Goal: Task Accomplishment & Management: Use online tool/utility

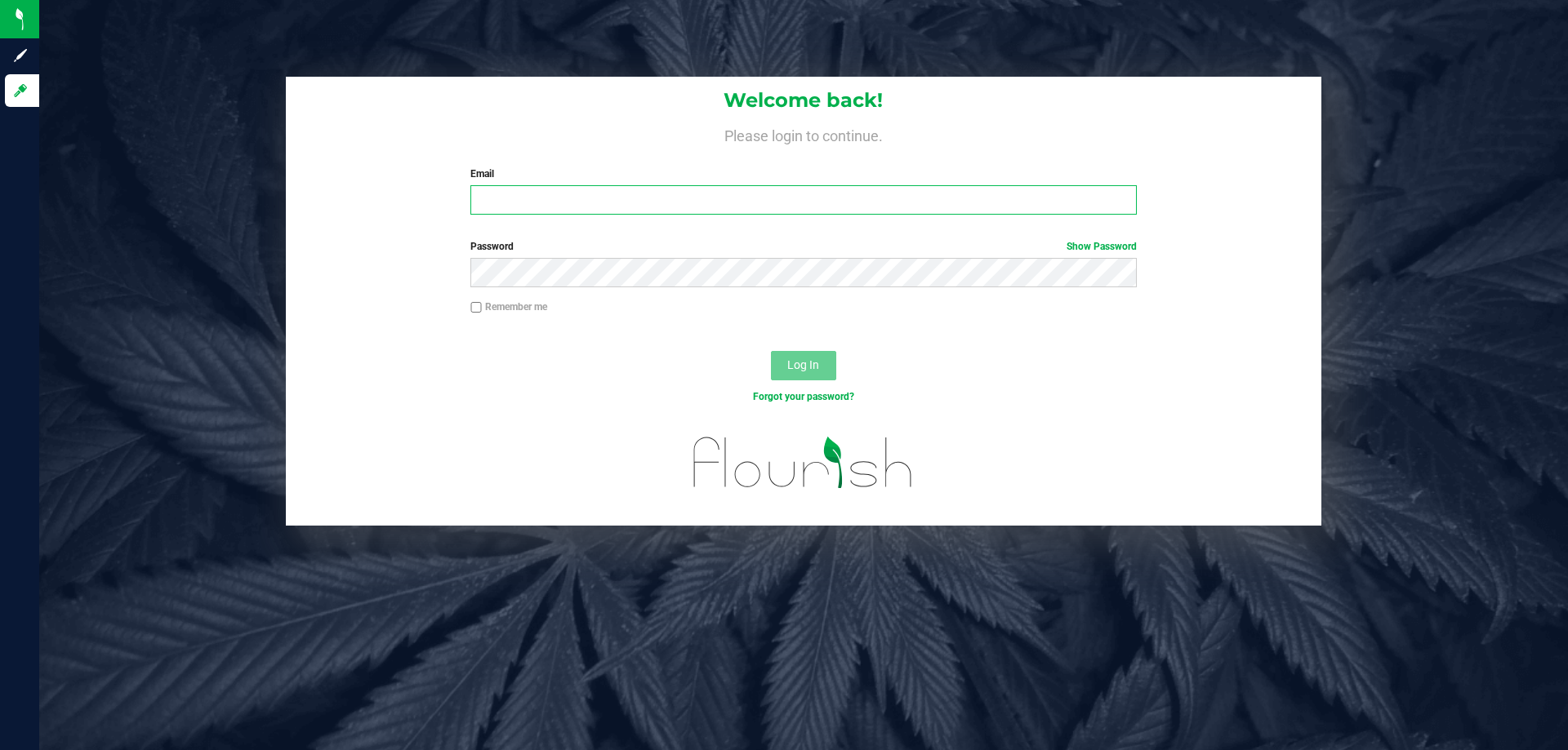
click at [862, 195] on input "Email" at bounding box center [803, 200] width 666 height 29
type input "[EMAIL_ADDRESS][DOMAIN_NAME]"
click at [771, 351] on button "Log In" at bounding box center [803, 366] width 65 height 29
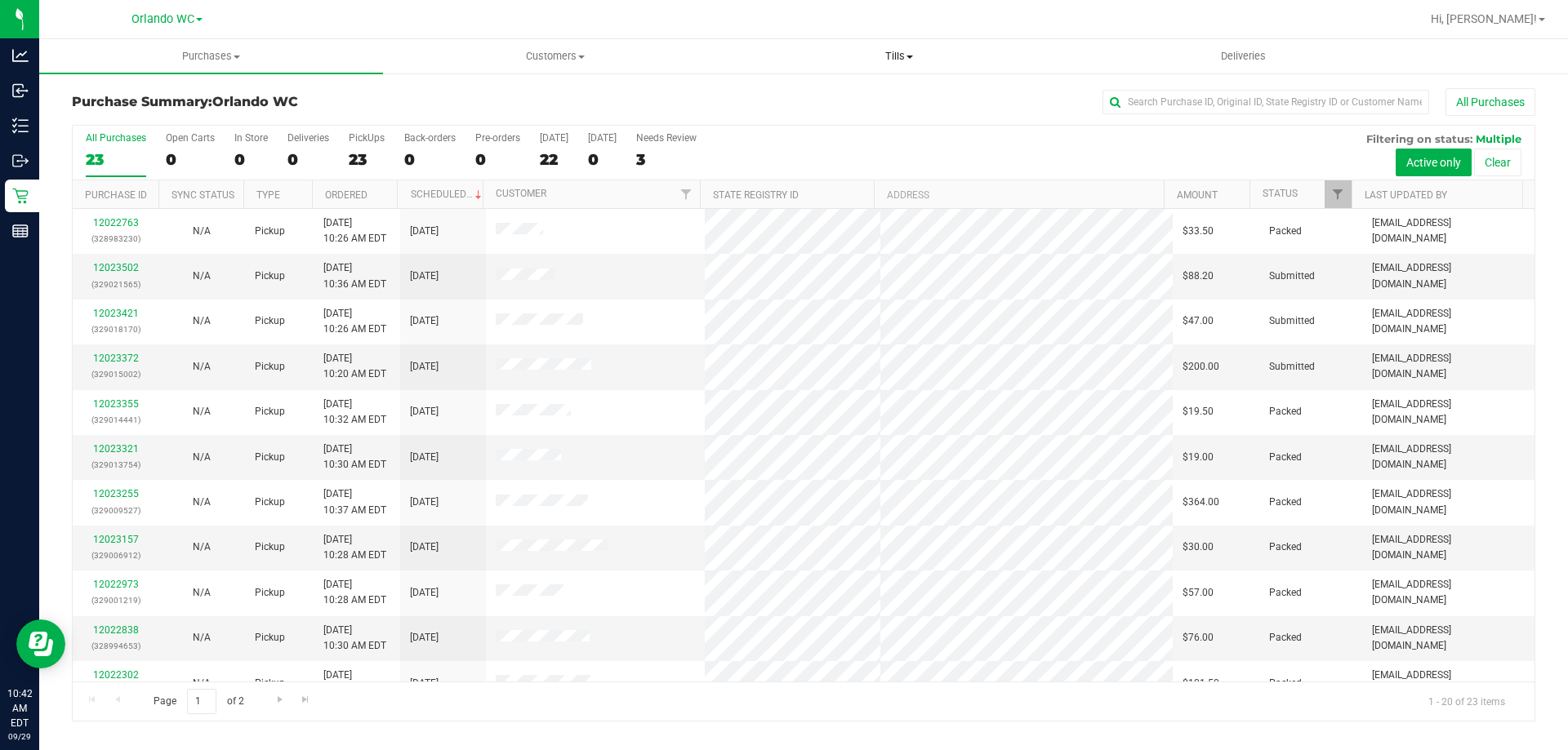
click at [902, 49] on uib-tab-heading "Tills Manage tills Reconcile e-payments" at bounding box center [899, 57] width 342 height 33
click at [810, 92] on span "Manage tills" at bounding box center [782, 98] width 110 height 14
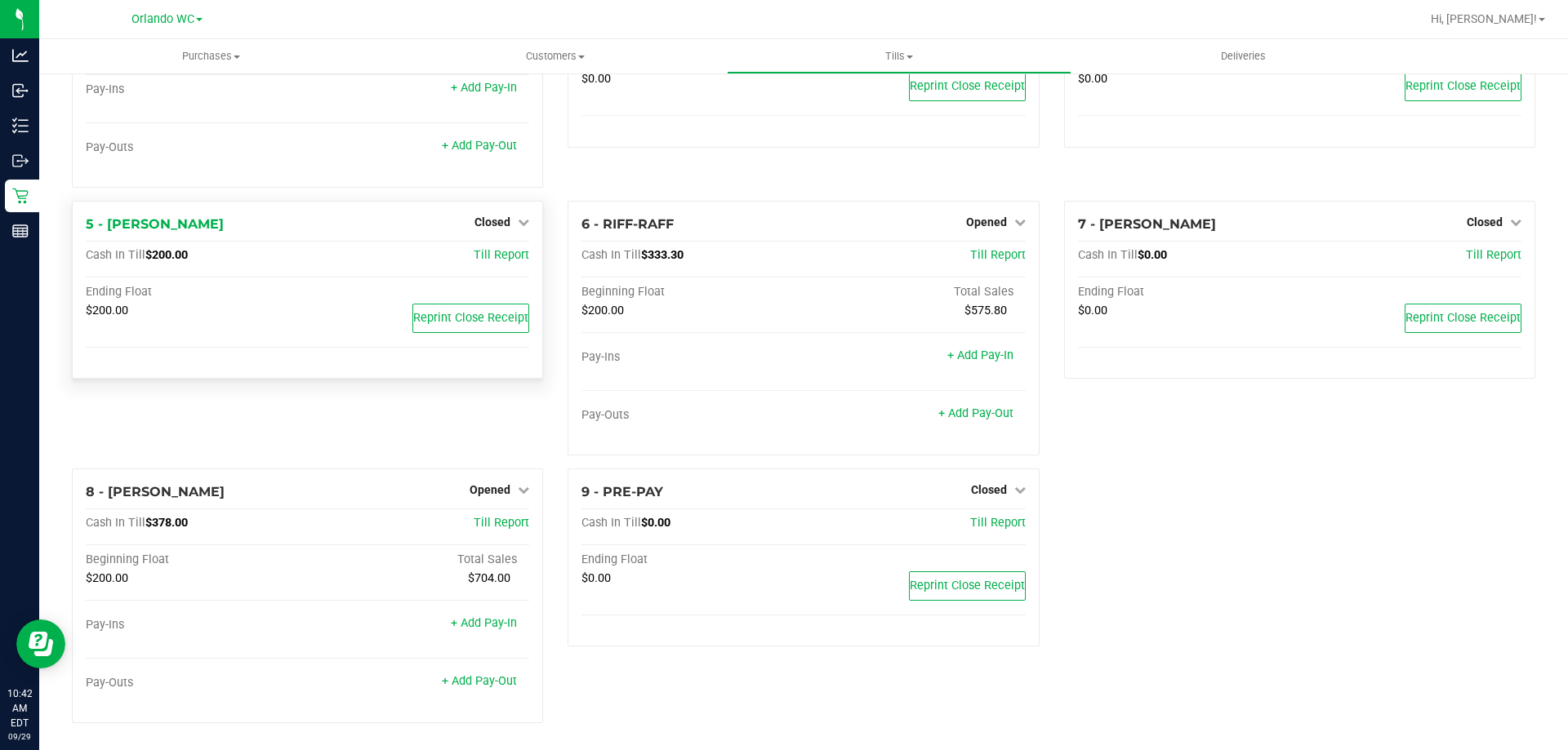
scroll to position [123, 0]
click at [502, 210] on div "Closed" at bounding box center [502, 219] width 55 height 19
click at [498, 218] on span "Closed" at bounding box center [491, 219] width 36 height 13
click at [494, 252] on link "Open Till" at bounding box center [491, 253] width 43 height 13
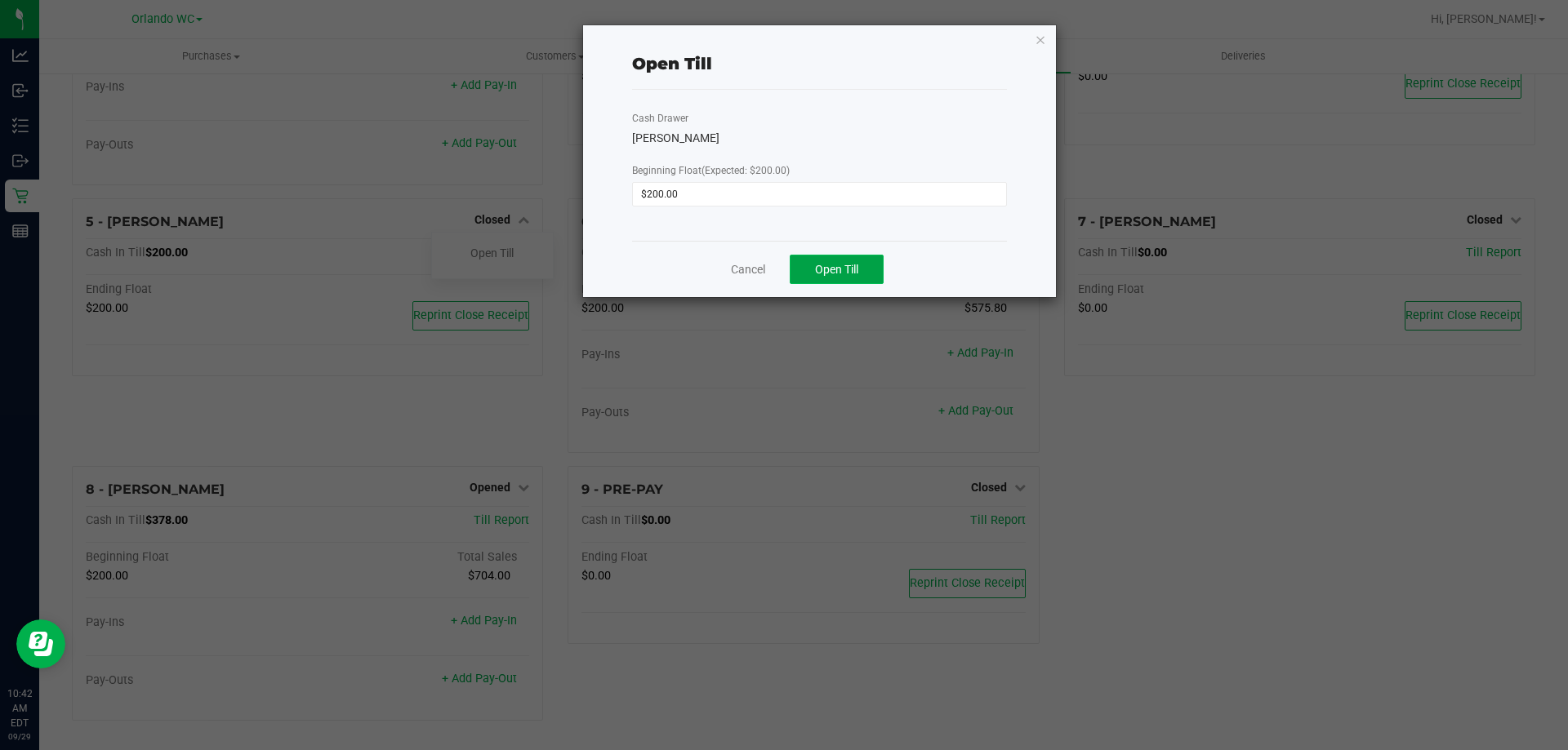
click at [848, 266] on span "Open Till" at bounding box center [836, 270] width 43 height 13
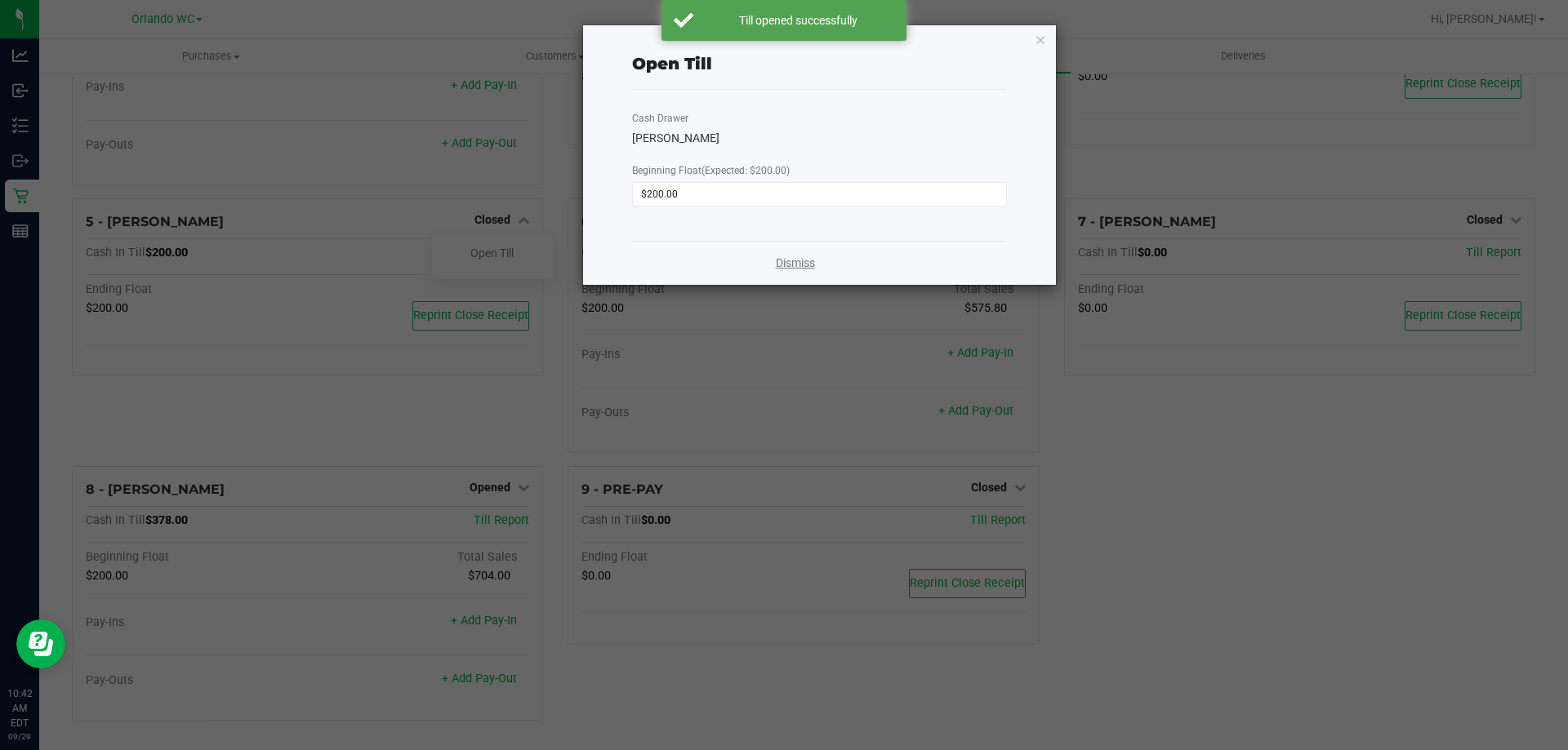
click at [798, 270] on link "Dismiss" at bounding box center [795, 263] width 39 height 17
click at [767, 324] on div "Beginning Float Total Sales $200.00 $575.80" at bounding box center [803, 315] width 444 height 66
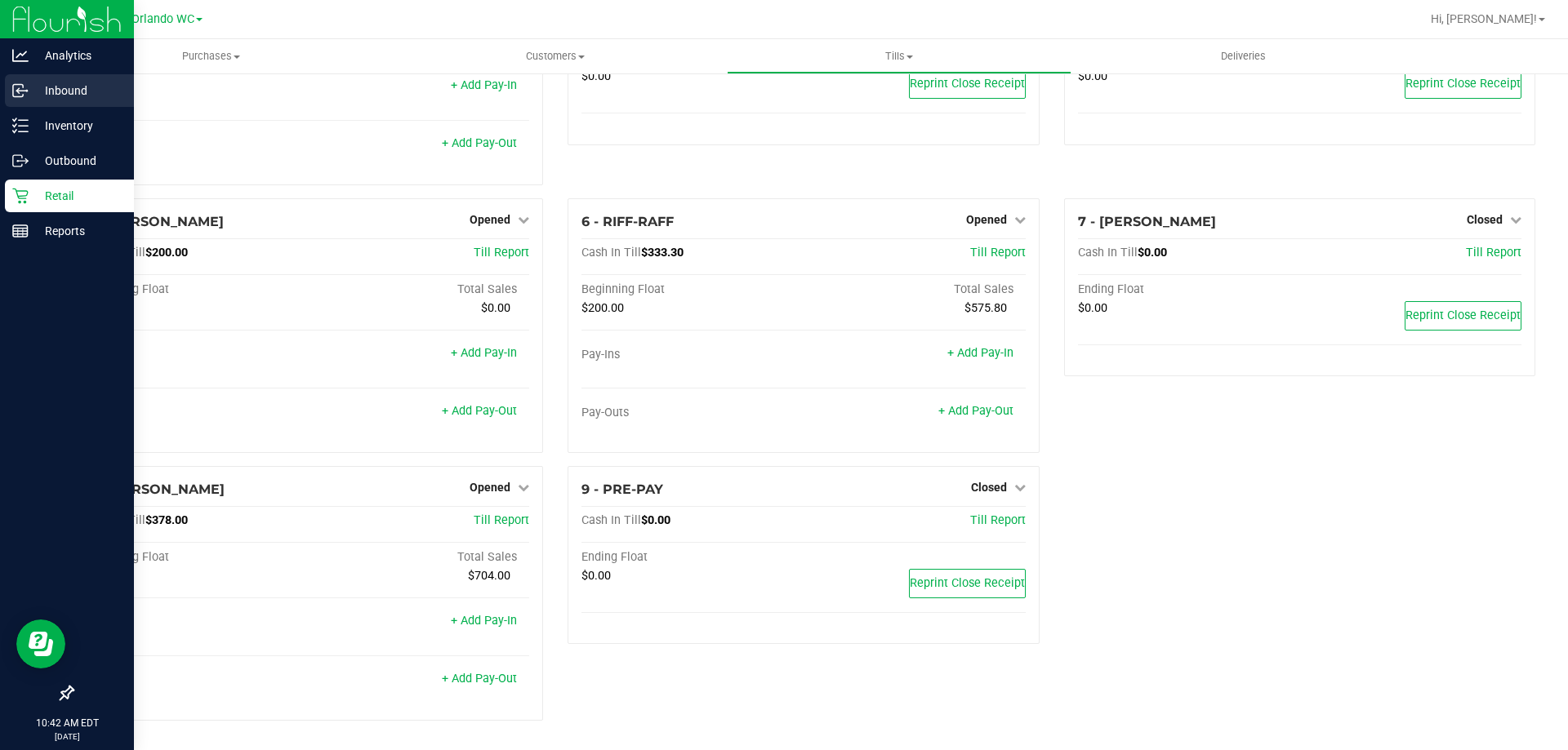
click at [37, 102] on div "Inbound" at bounding box center [69, 91] width 129 height 33
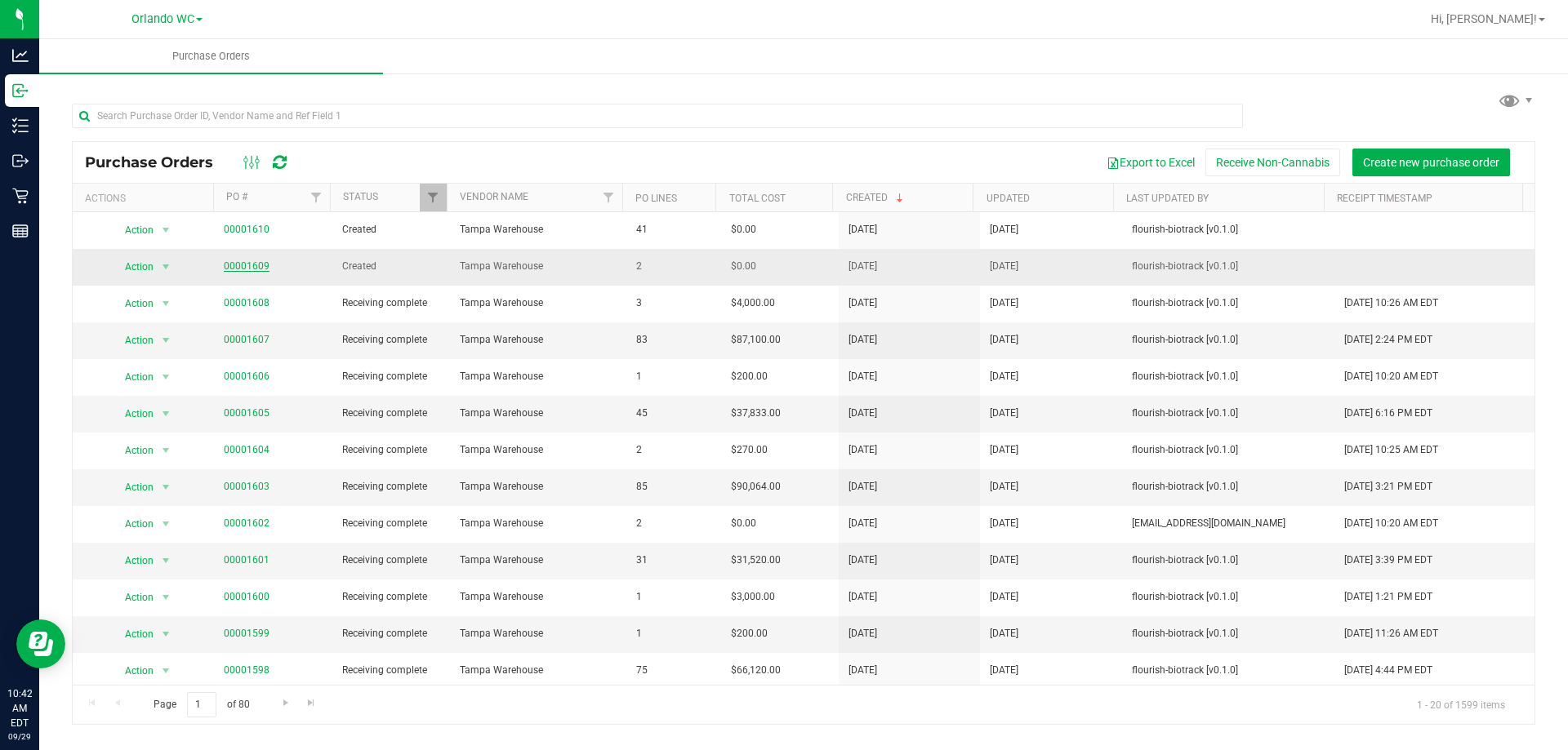
click at [260, 267] on link "00001609" at bounding box center [247, 266] width 46 height 11
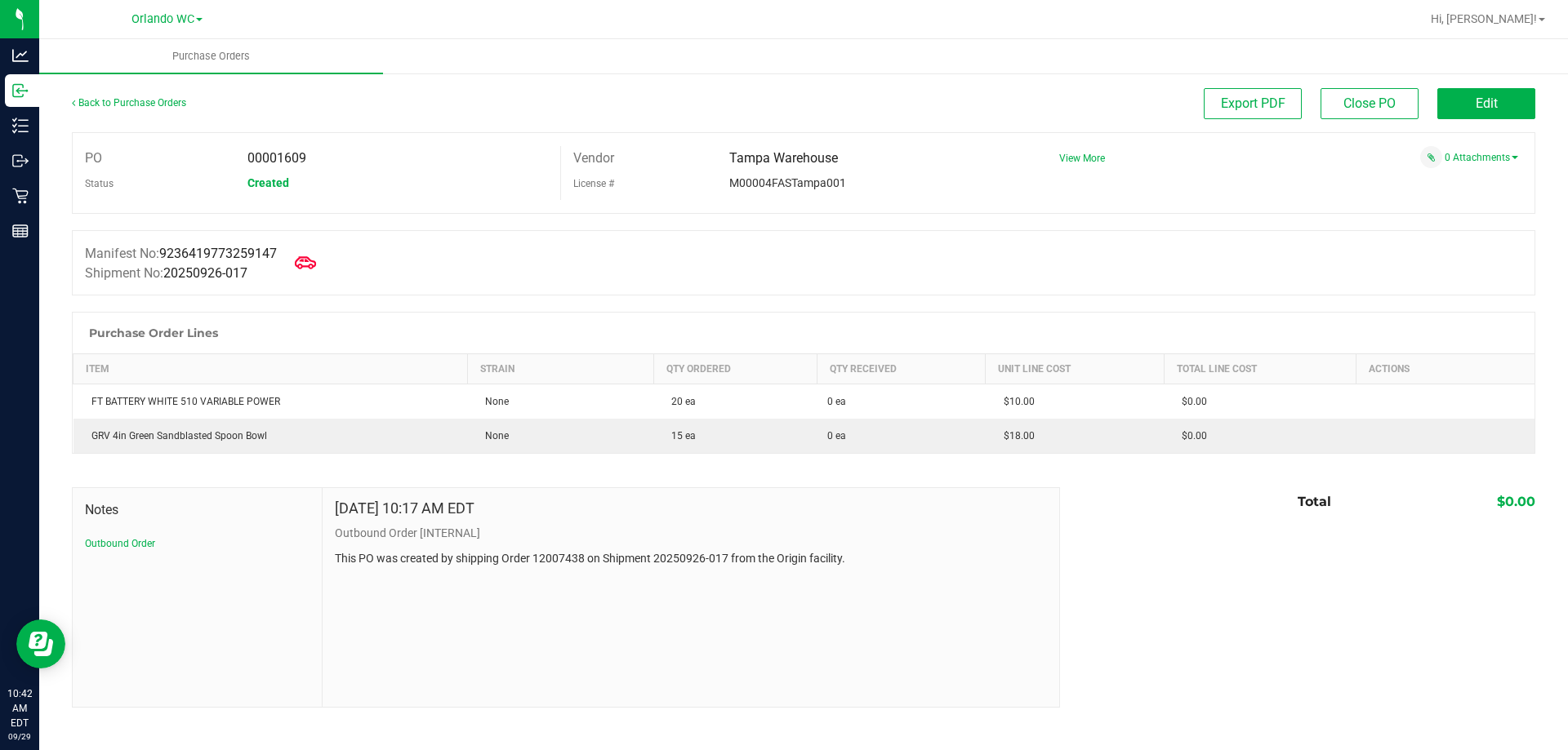
click at [316, 260] on icon at bounding box center [304, 262] width 21 height 21
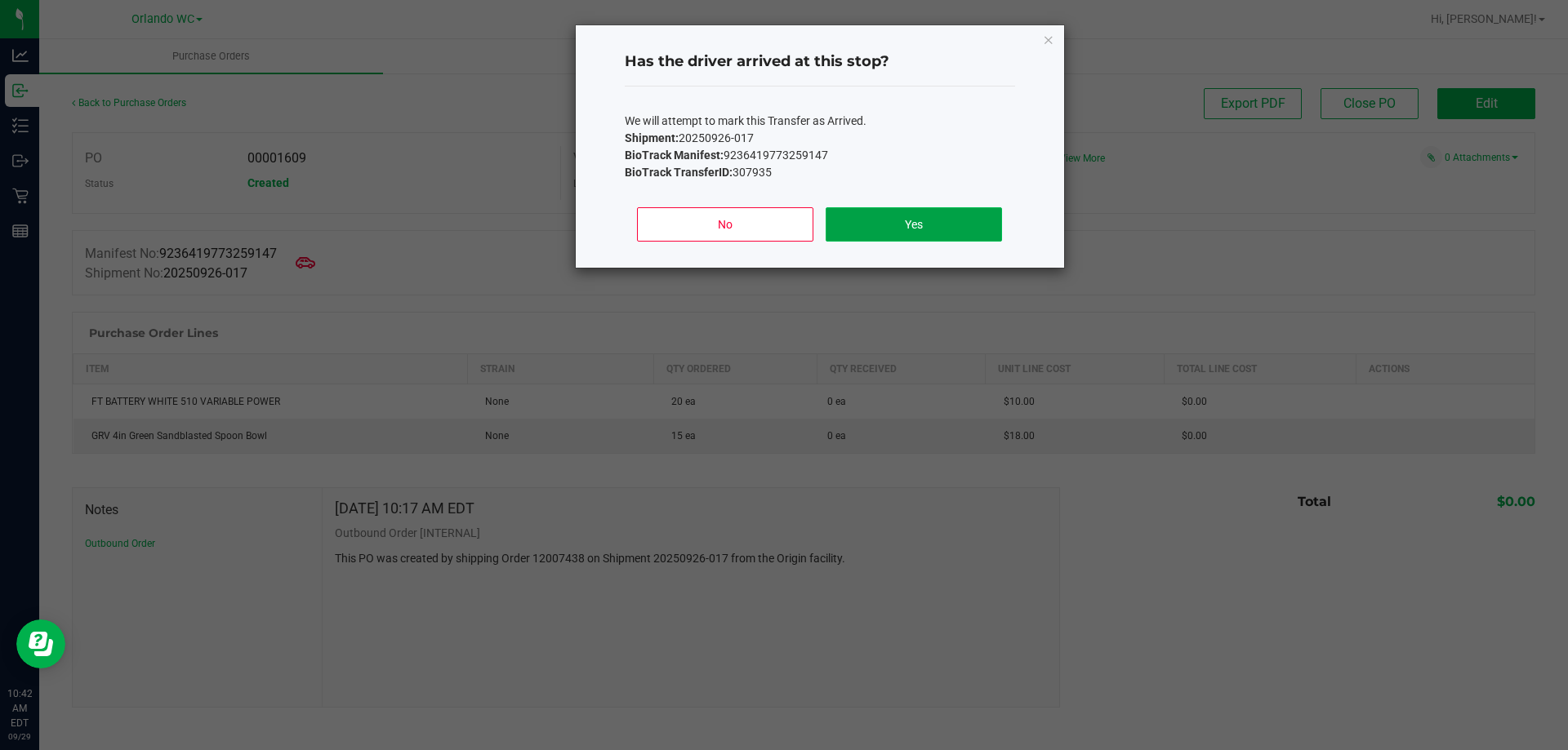
click at [972, 214] on button "Yes" at bounding box center [912, 224] width 175 height 34
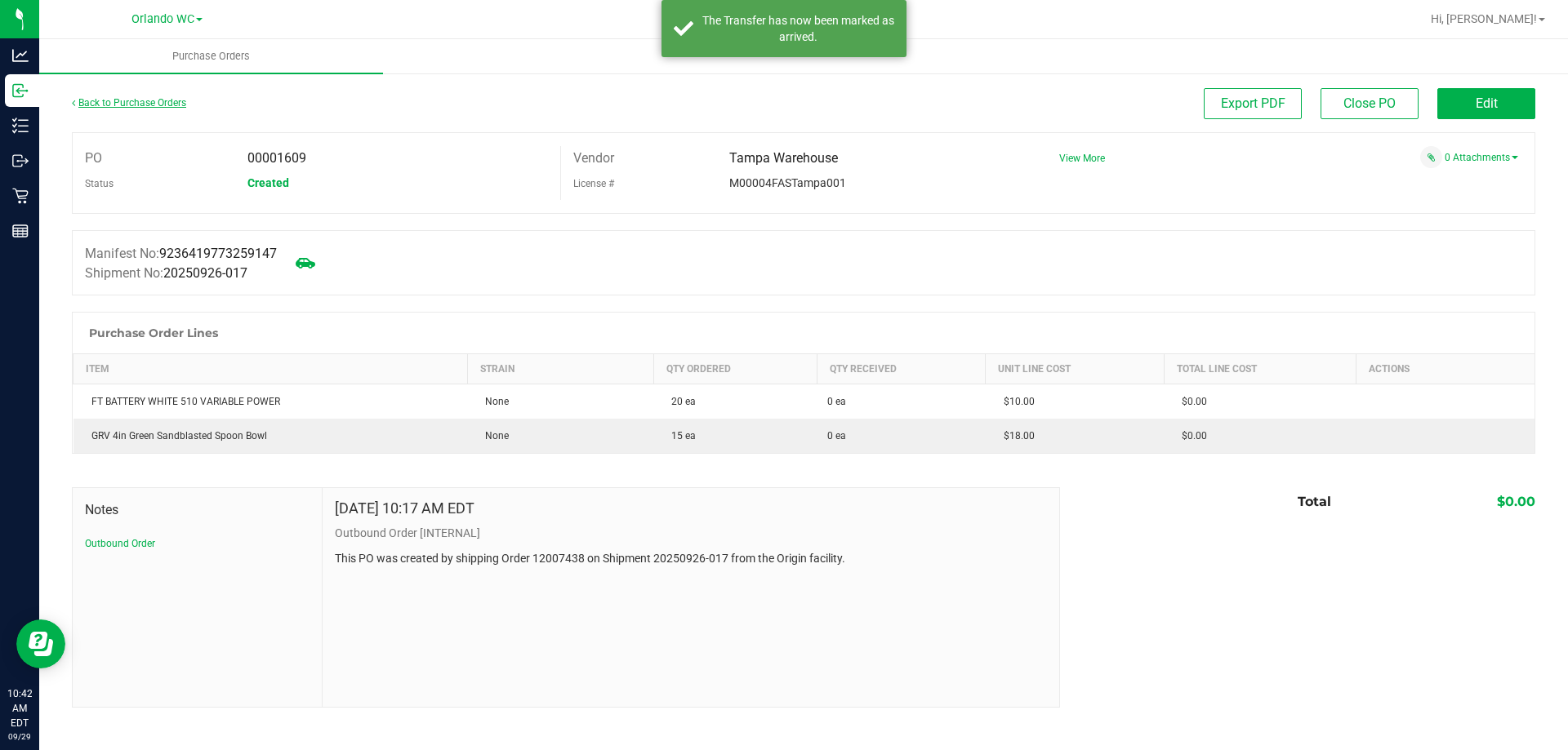
click at [149, 105] on link "Back to Purchase Orders" at bounding box center [128, 103] width 115 height 11
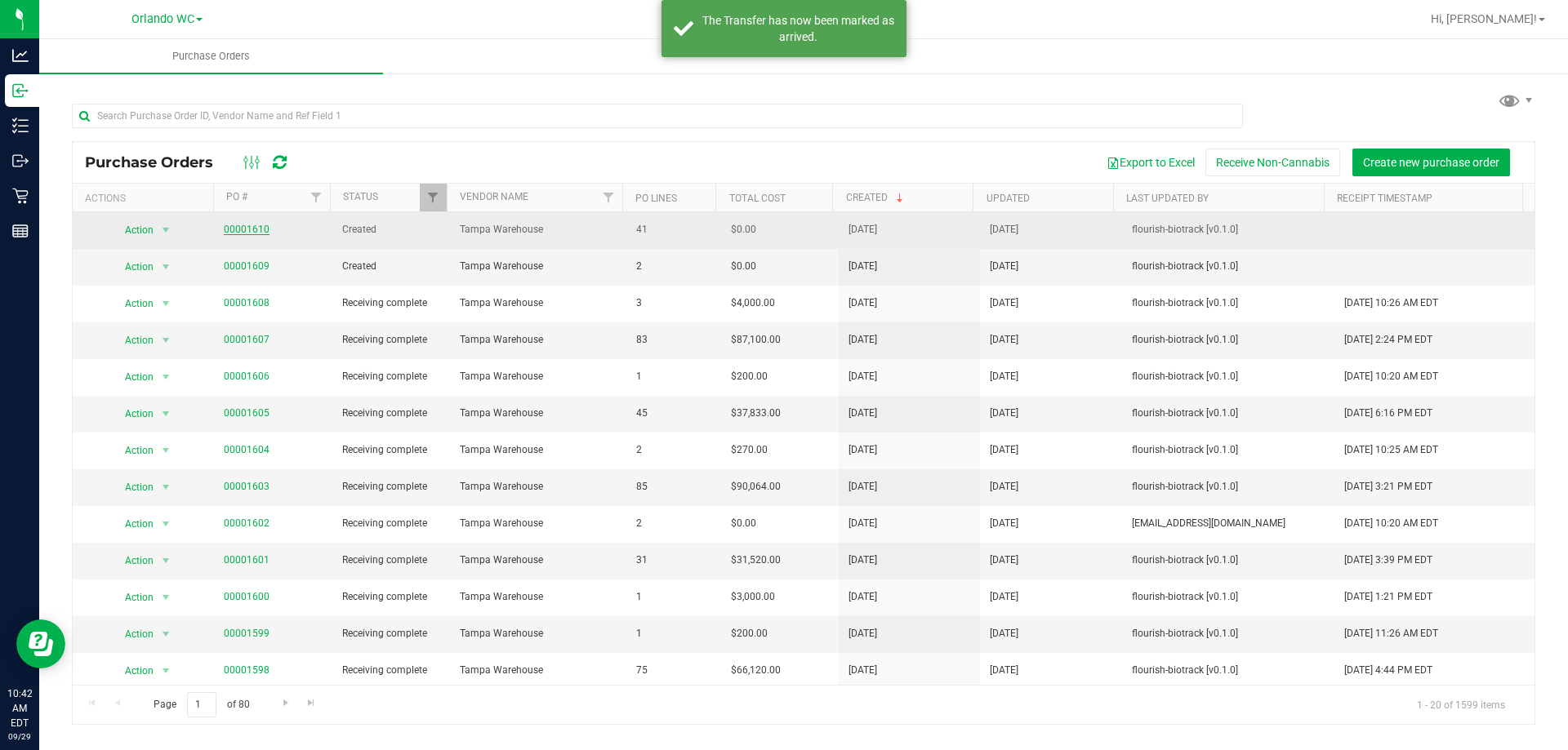
click at [260, 227] on link "00001610" at bounding box center [247, 229] width 46 height 11
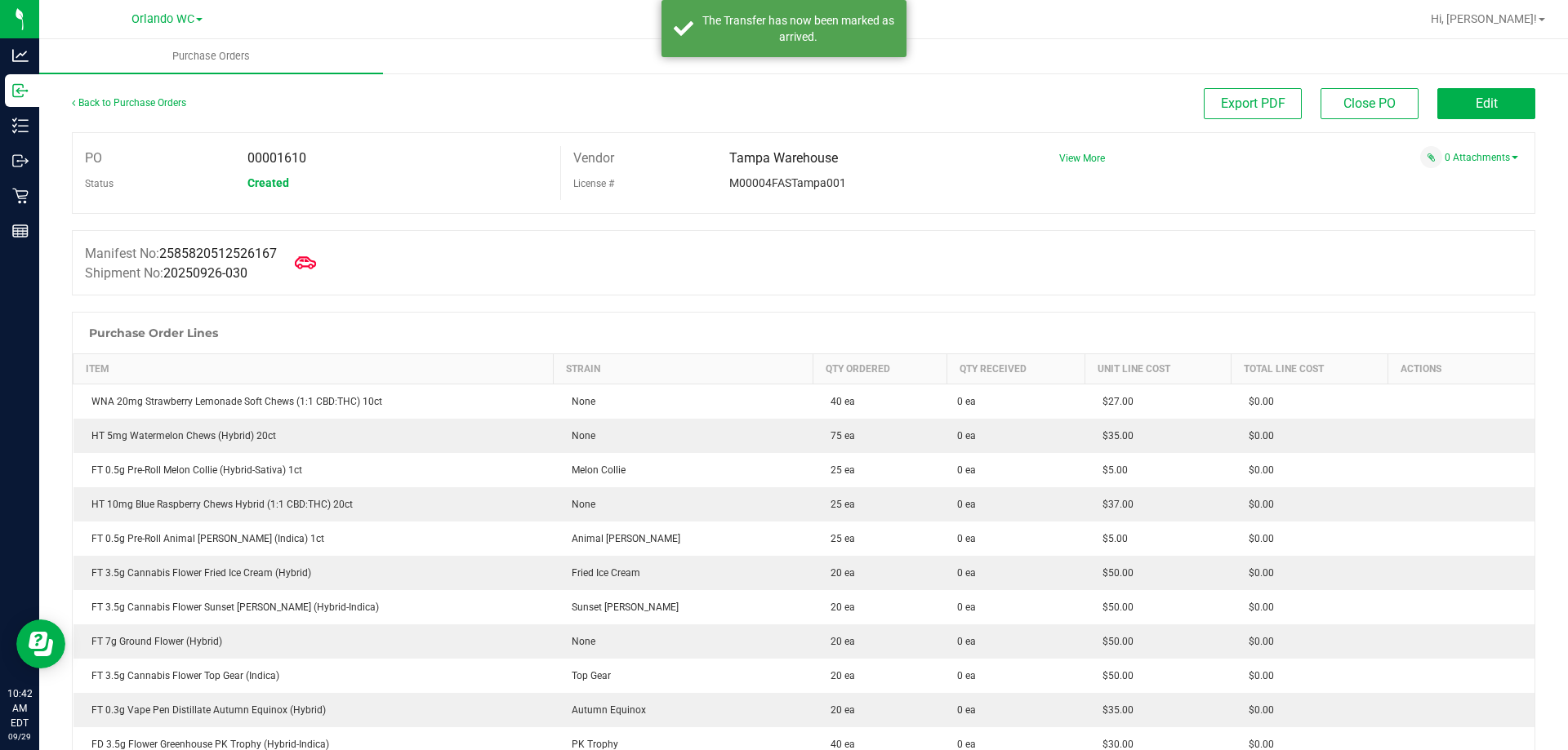
click at [316, 262] on icon at bounding box center [304, 262] width 21 height 21
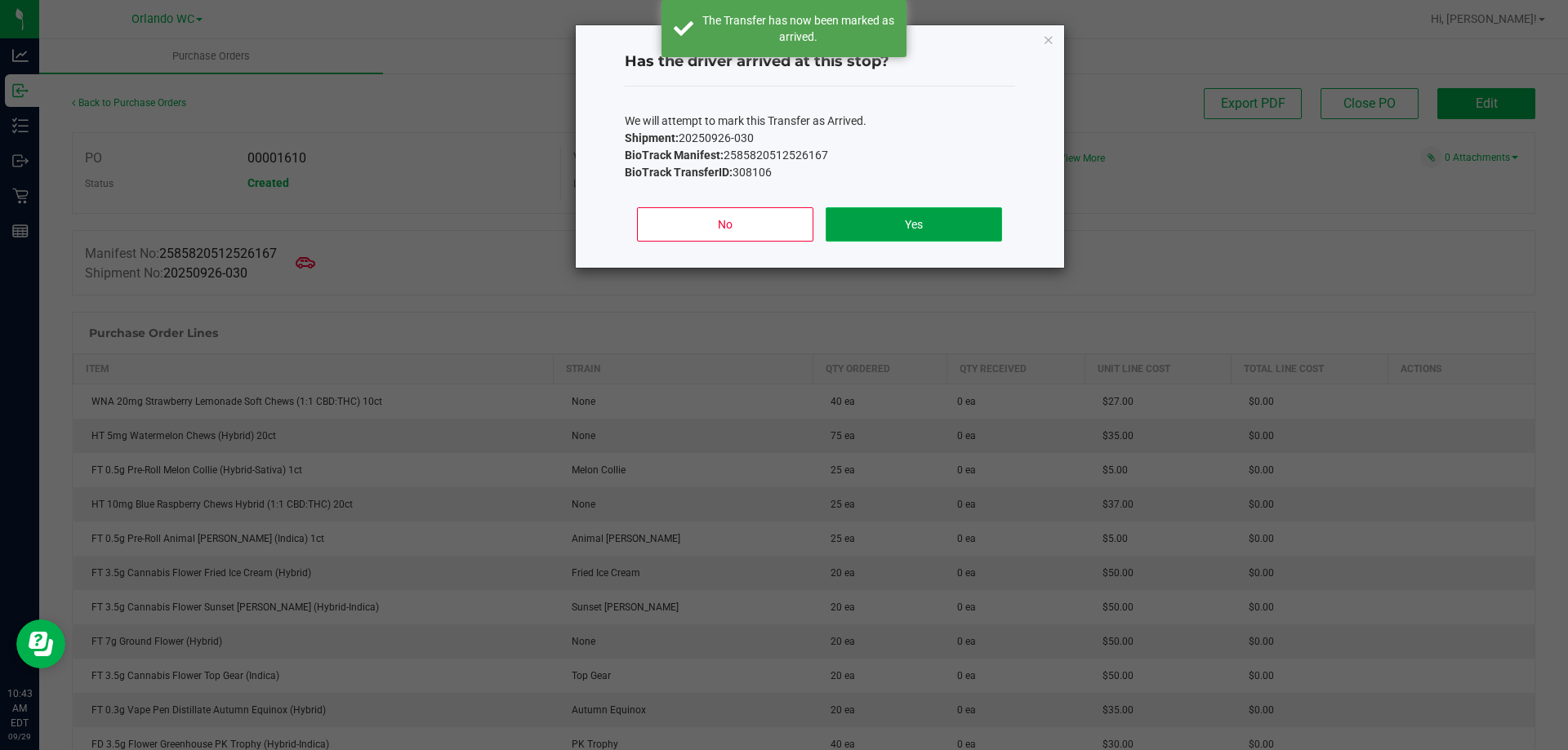
click at [891, 207] on button "Yes" at bounding box center [912, 224] width 175 height 34
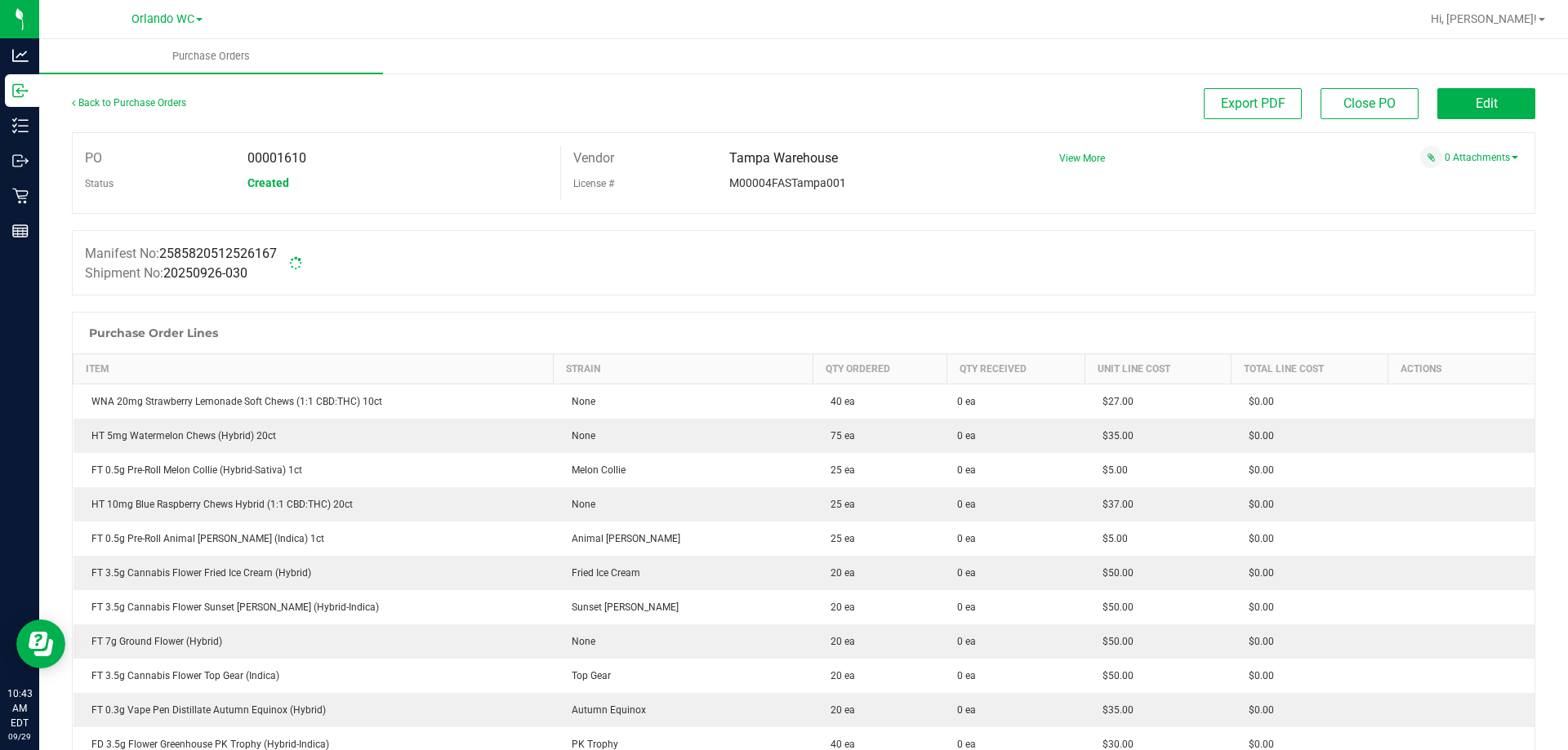
click at [237, 153] on div "00001610" at bounding box center [397, 158] width 325 height 25
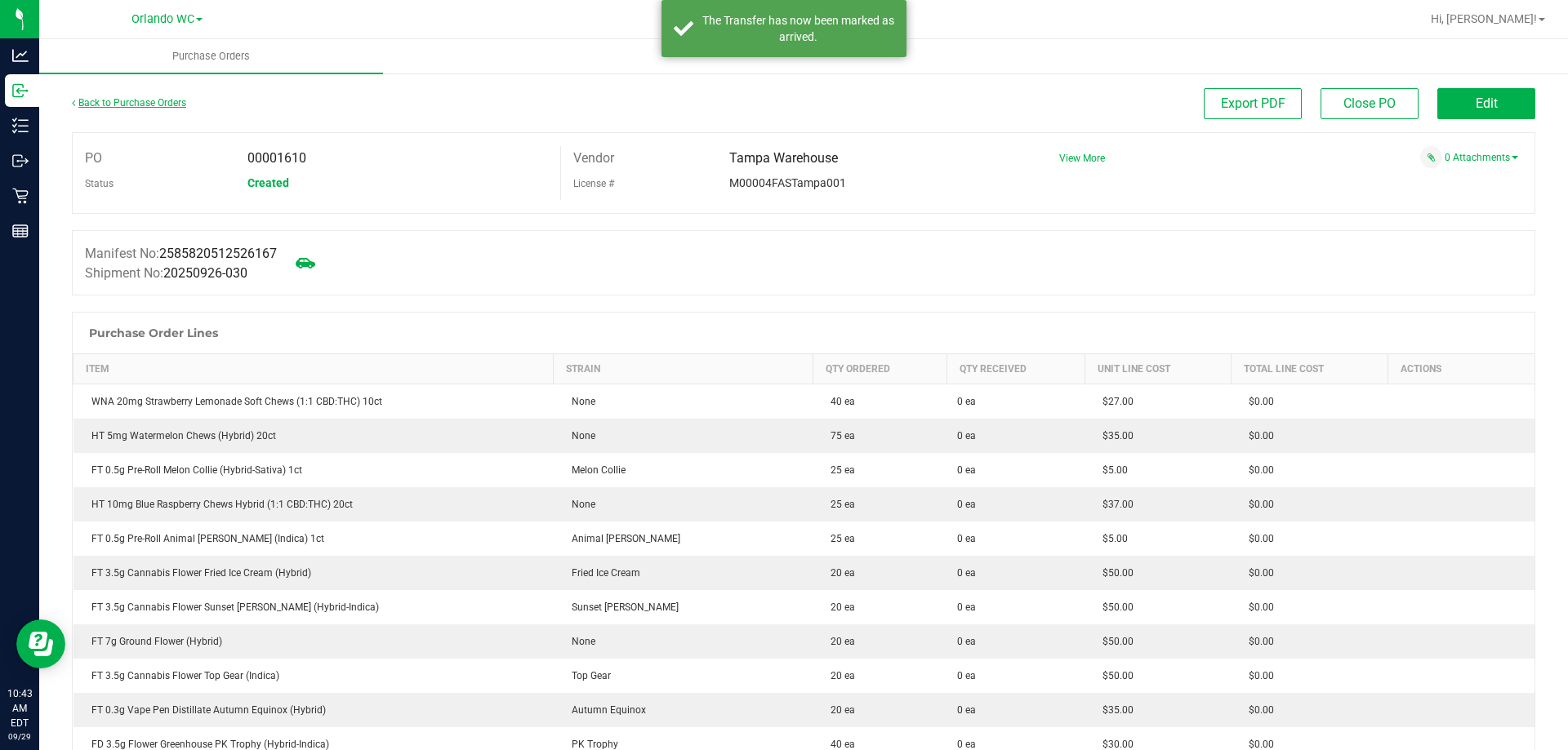
click at [161, 99] on link "Back to Purchase Orders" at bounding box center [128, 103] width 115 height 11
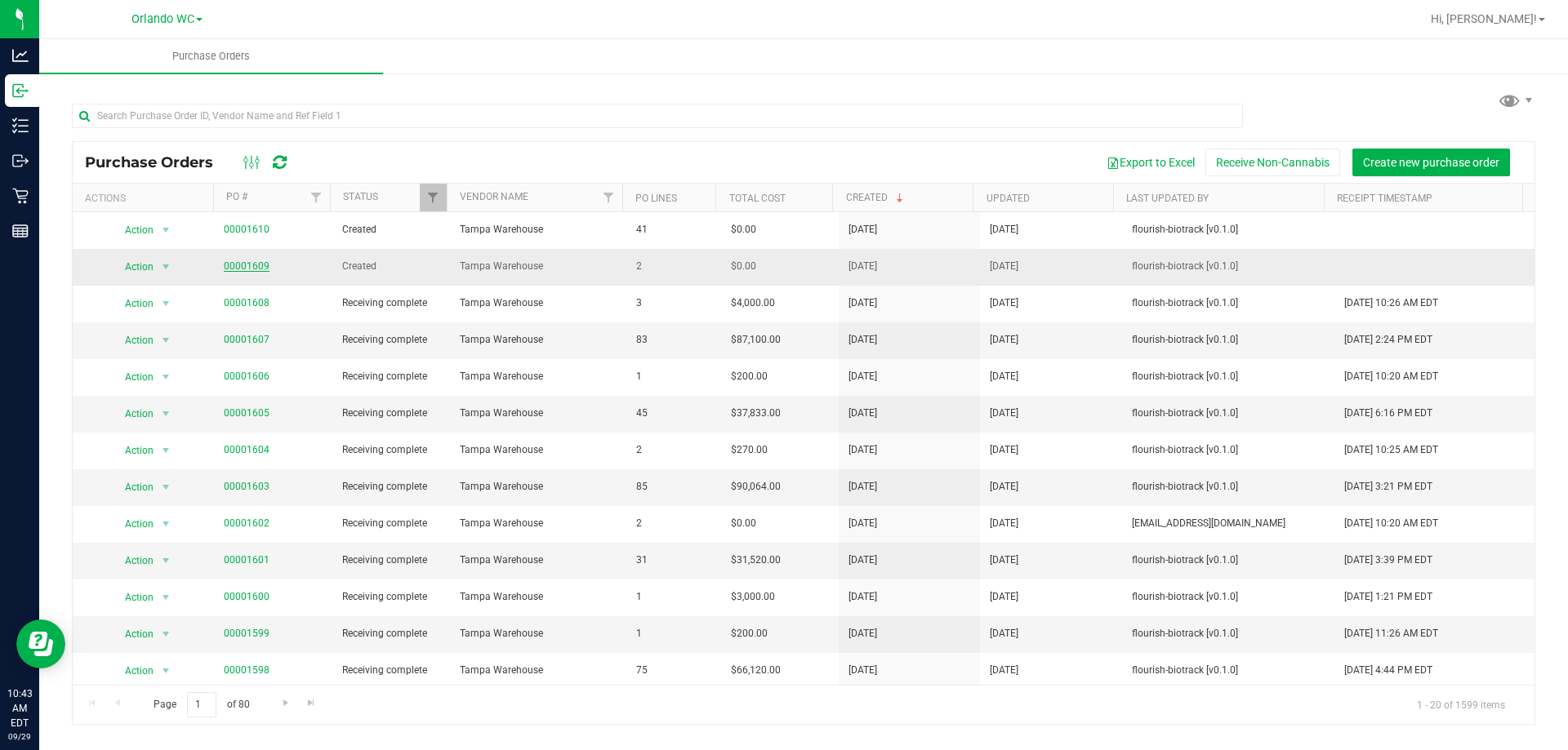
click at [255, 265] on link "00001609" at bounding box center [247, 266] width 46 height 11
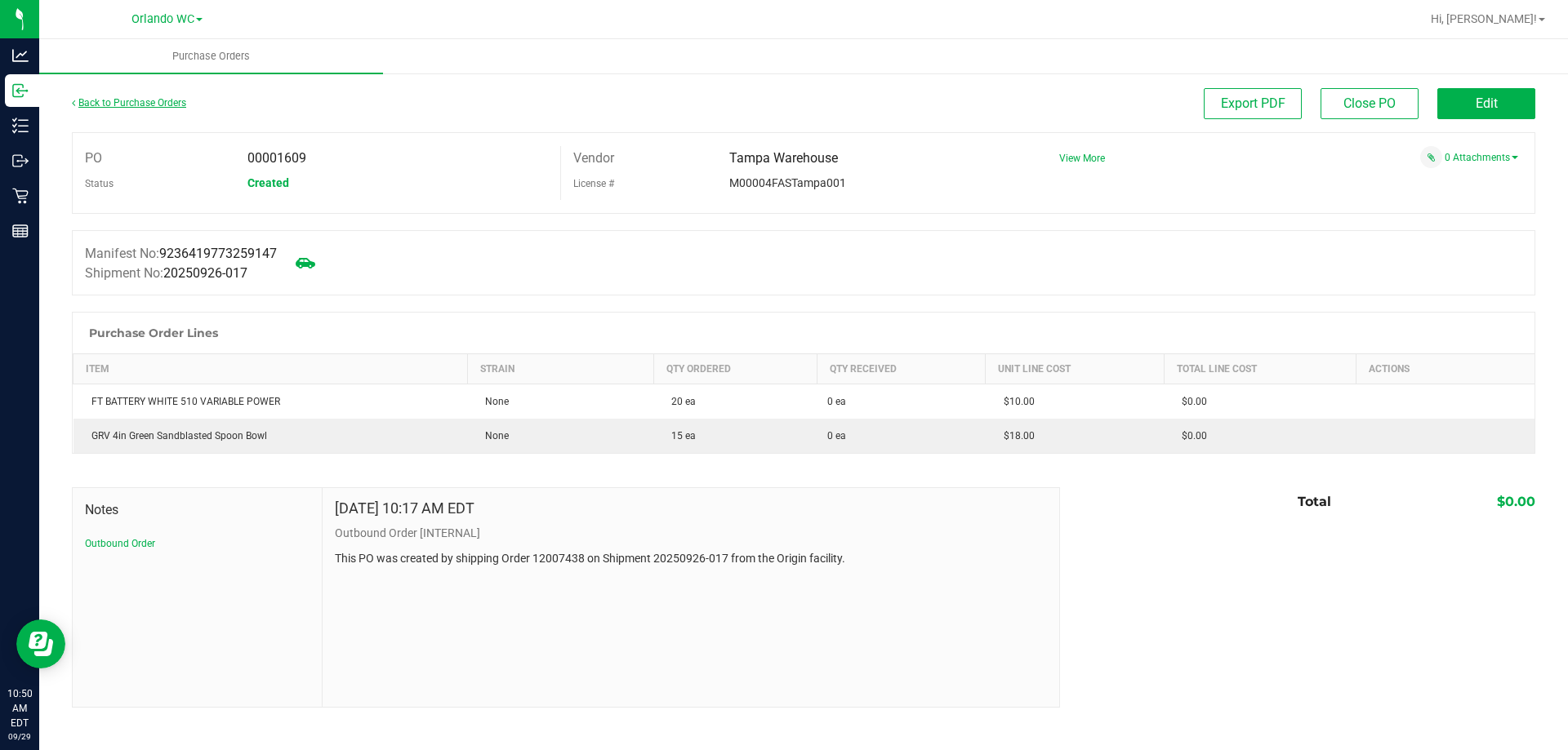
click at [153, 101] on link "Back to Purchase Orders" at bounding box center [128, 103] width 115 height 11
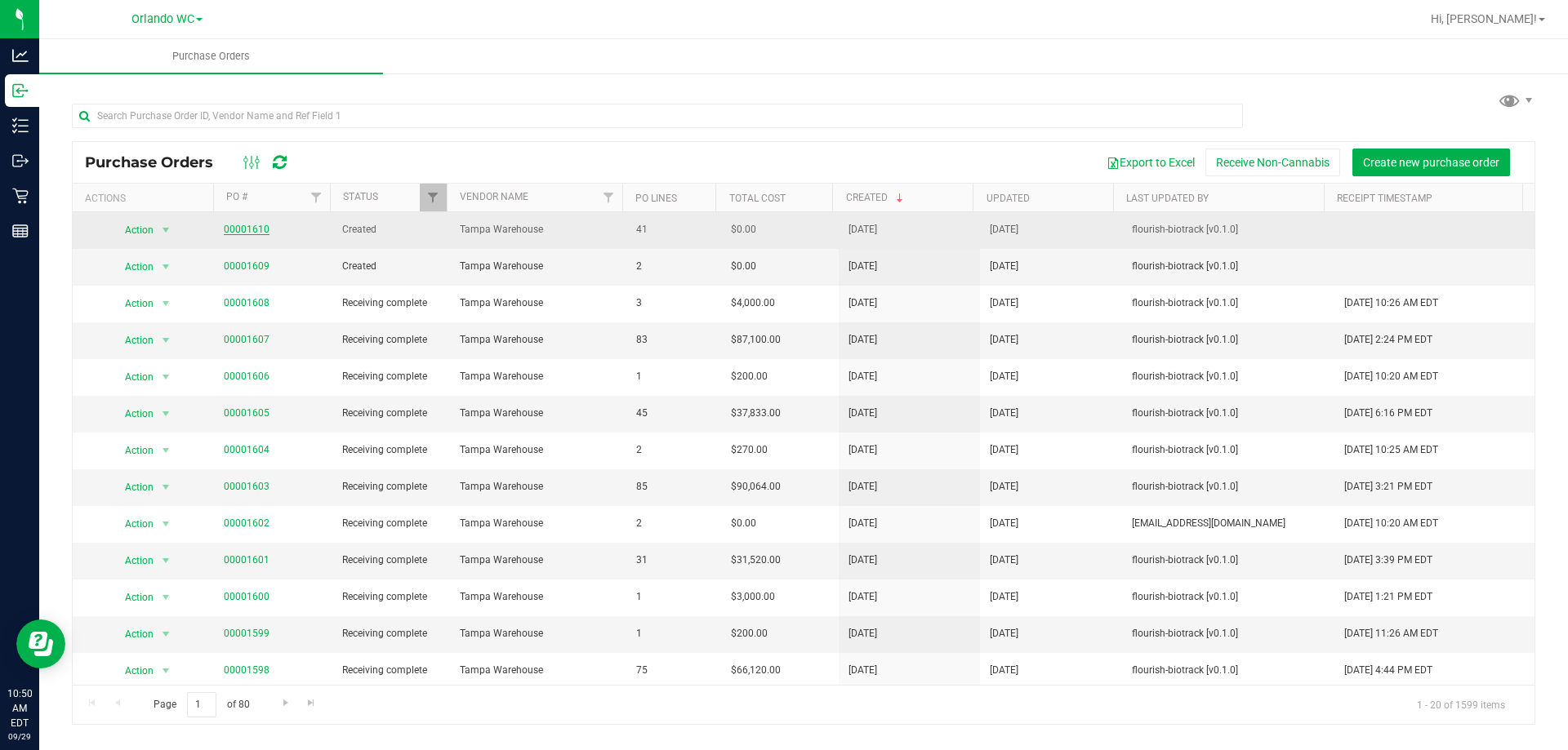
click at [243, 226] on link "00001610" at bounding box center [247, 229] width 46 height 11
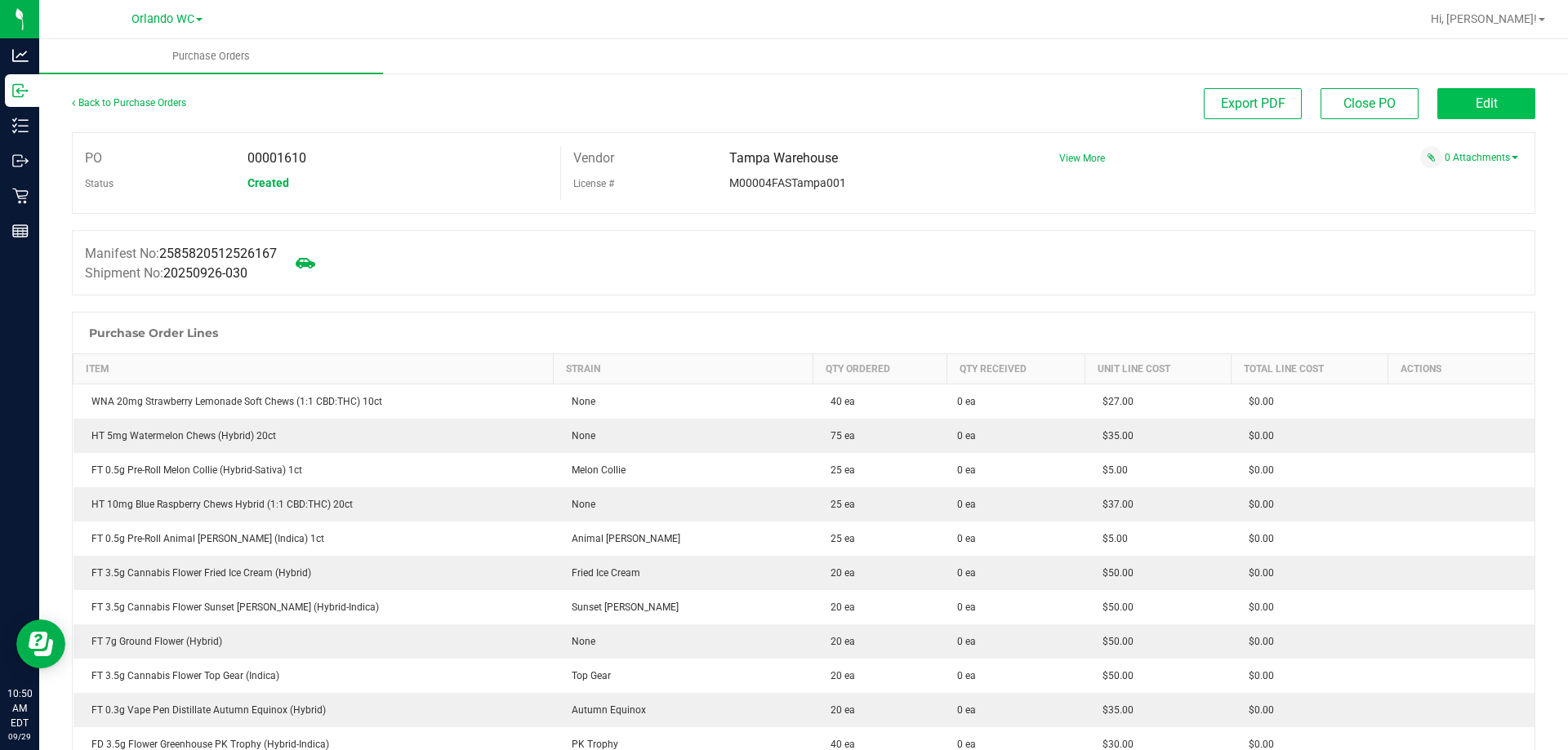
click at [1489, 89] on button "Edit" at bounding box center [1485, 104] width 98 height 31
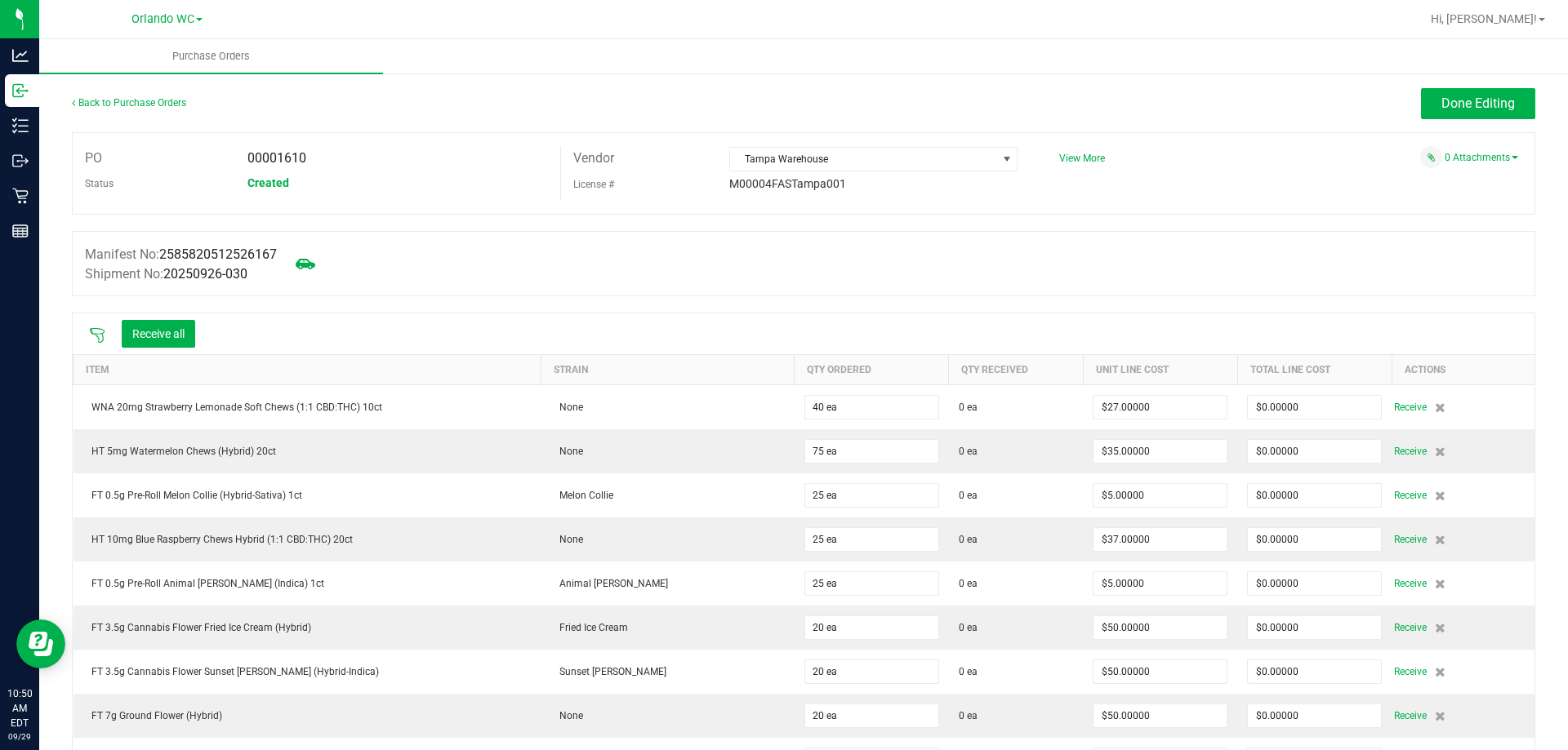
click at [103, 333] on icon at bounding box center [97, 336] width 17 height 17
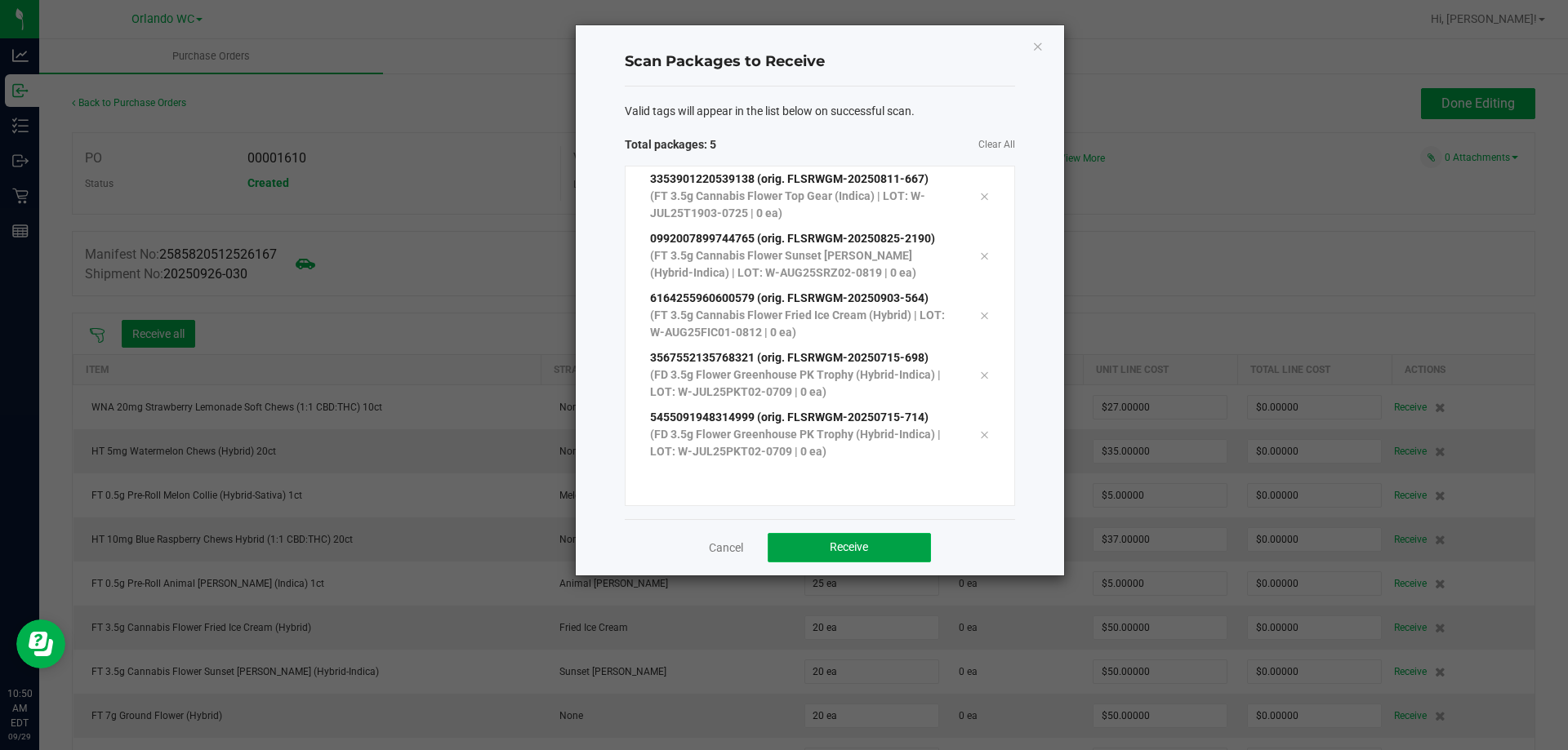
click at [899, 550] on button "Receive" at bounding box center [849, 548] width 163 height 29
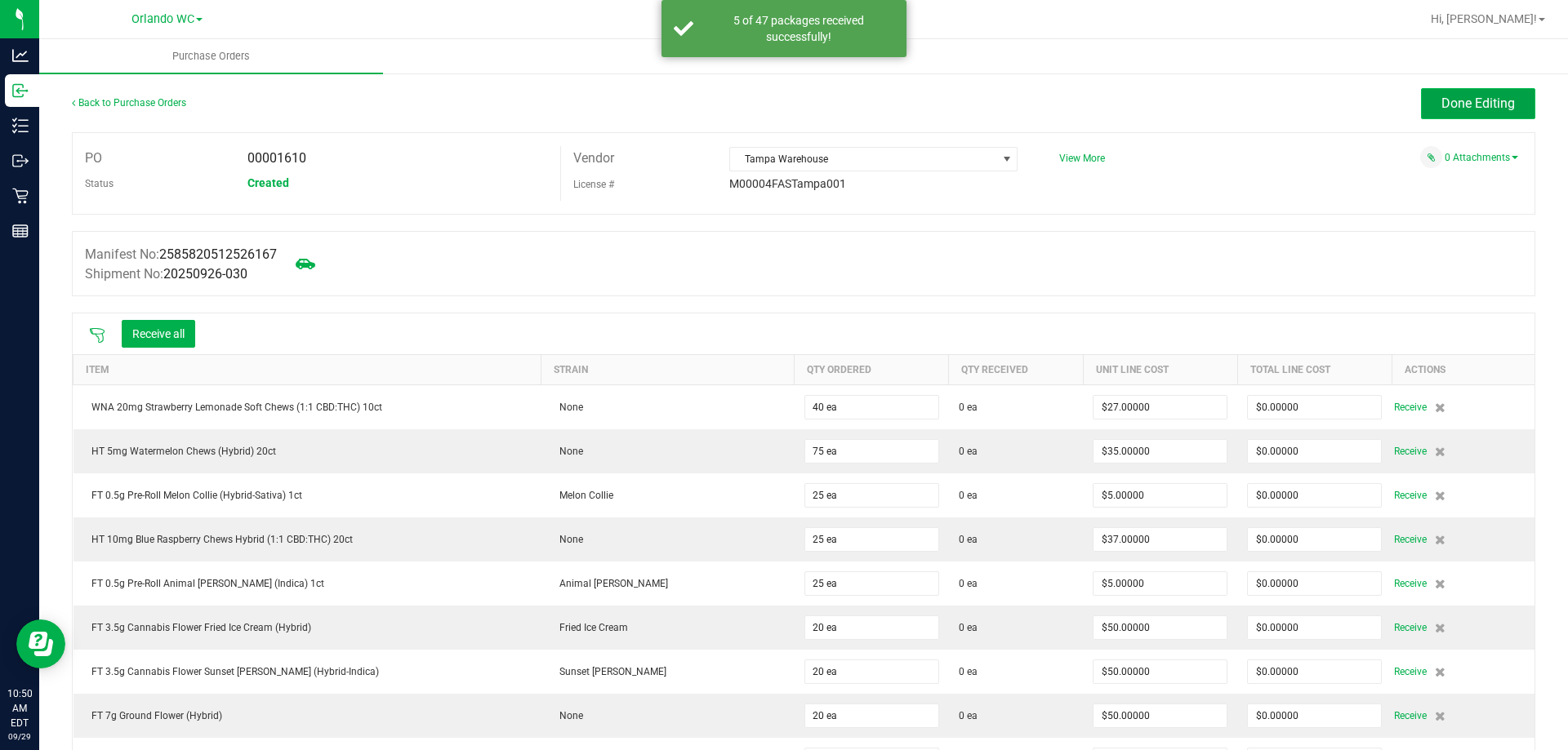
click at [1471, 90] on button "Done Editing" at bounding box center [1478, 104] width 115 height 31
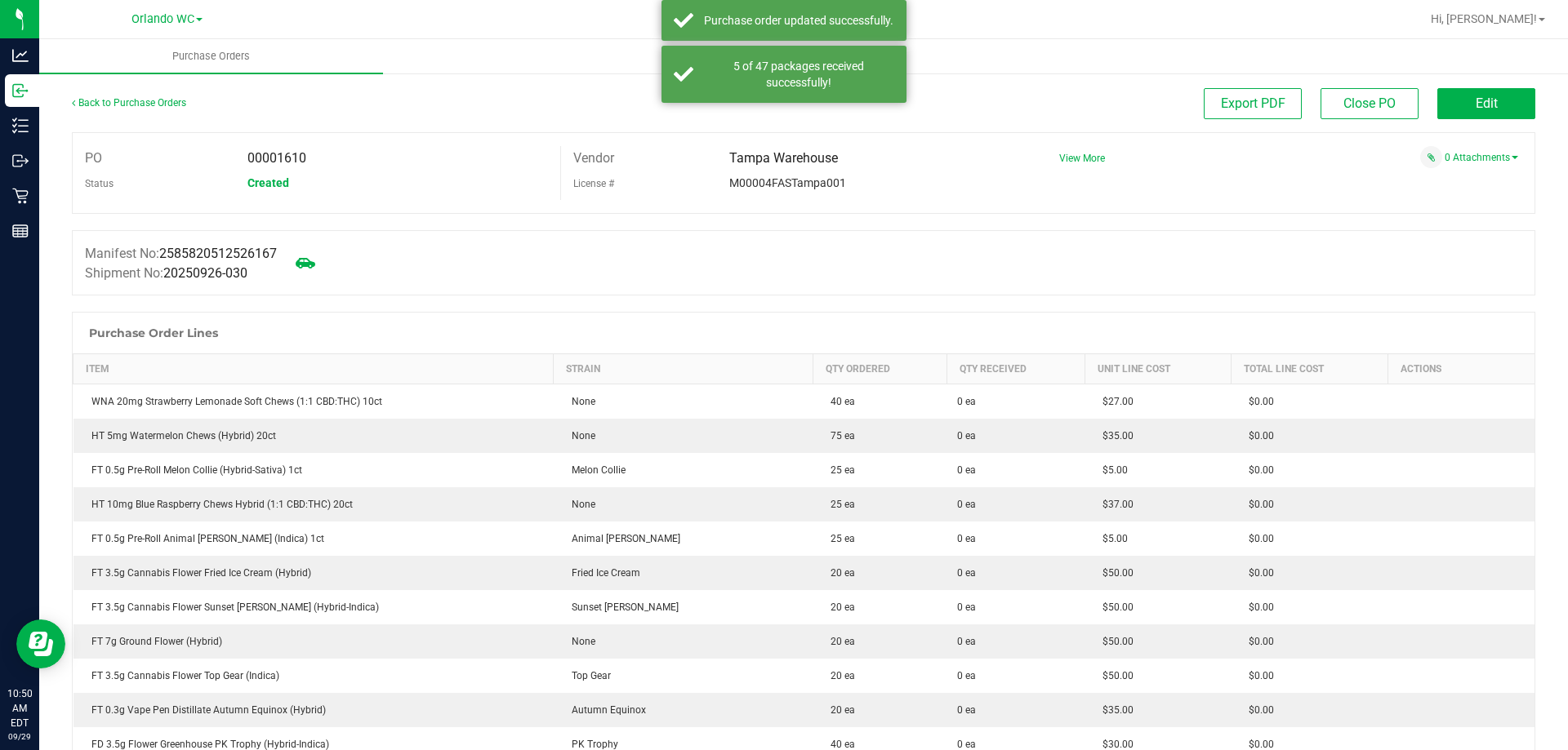
click at [1173, 217] on div at bounding box center [803, 222] width 1463 height 17
click at [1153, 241] on div "Manifest No: 2585820512526167 Shipment No: 20250926-030" at bounding box center [803, 262] width 1463 height 65
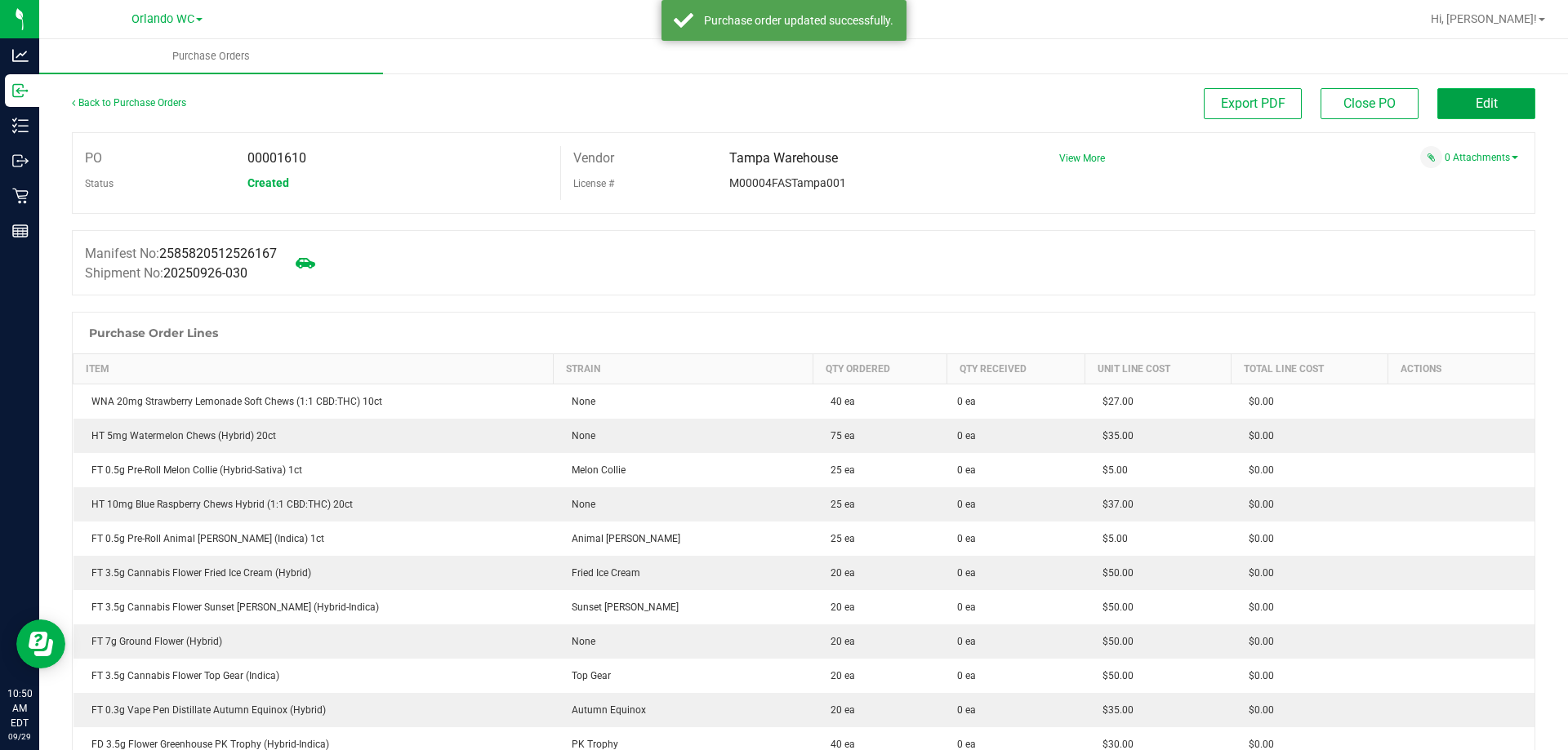
click at [1491, 108] on button "Edit" at bounding box center [1485, 104] width 98 height 31
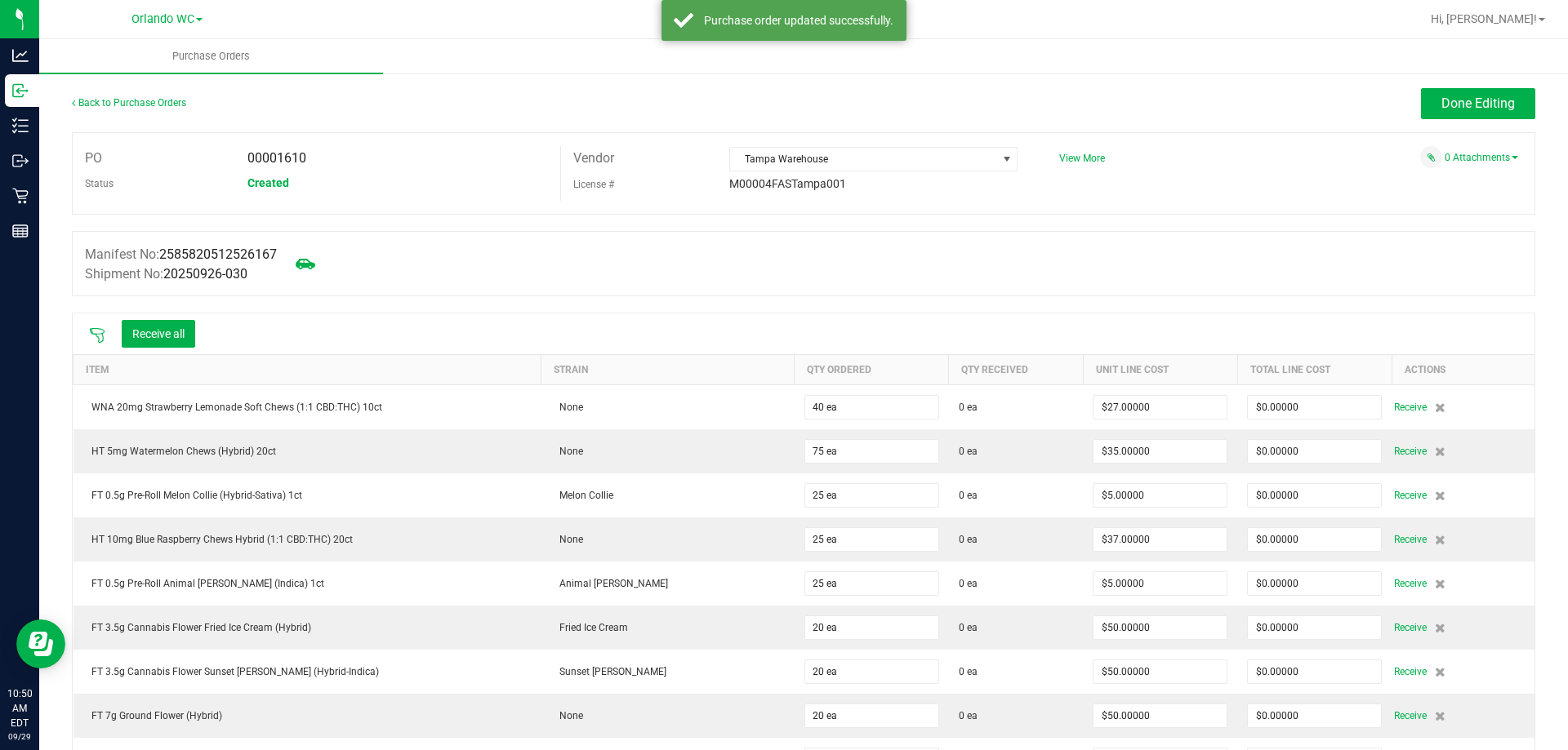
click at [93, 330] on icon at bounding box center [97, 336] width 17 height 17
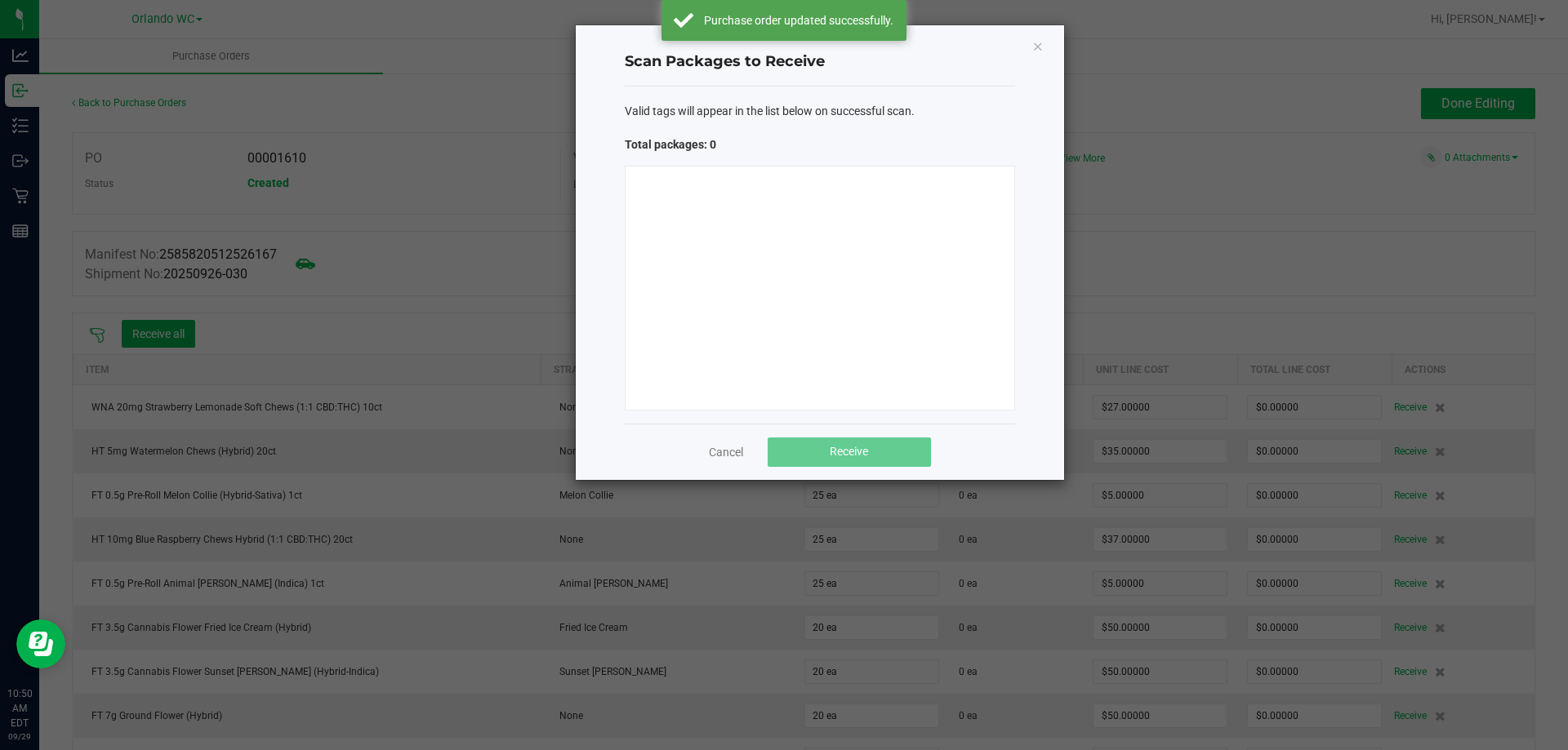
click at [834, 292] on div at bounding box center [820, 288] width 391 height 245
click at [720, 267] on div at bounding box center [820, 288] width 391 height 245
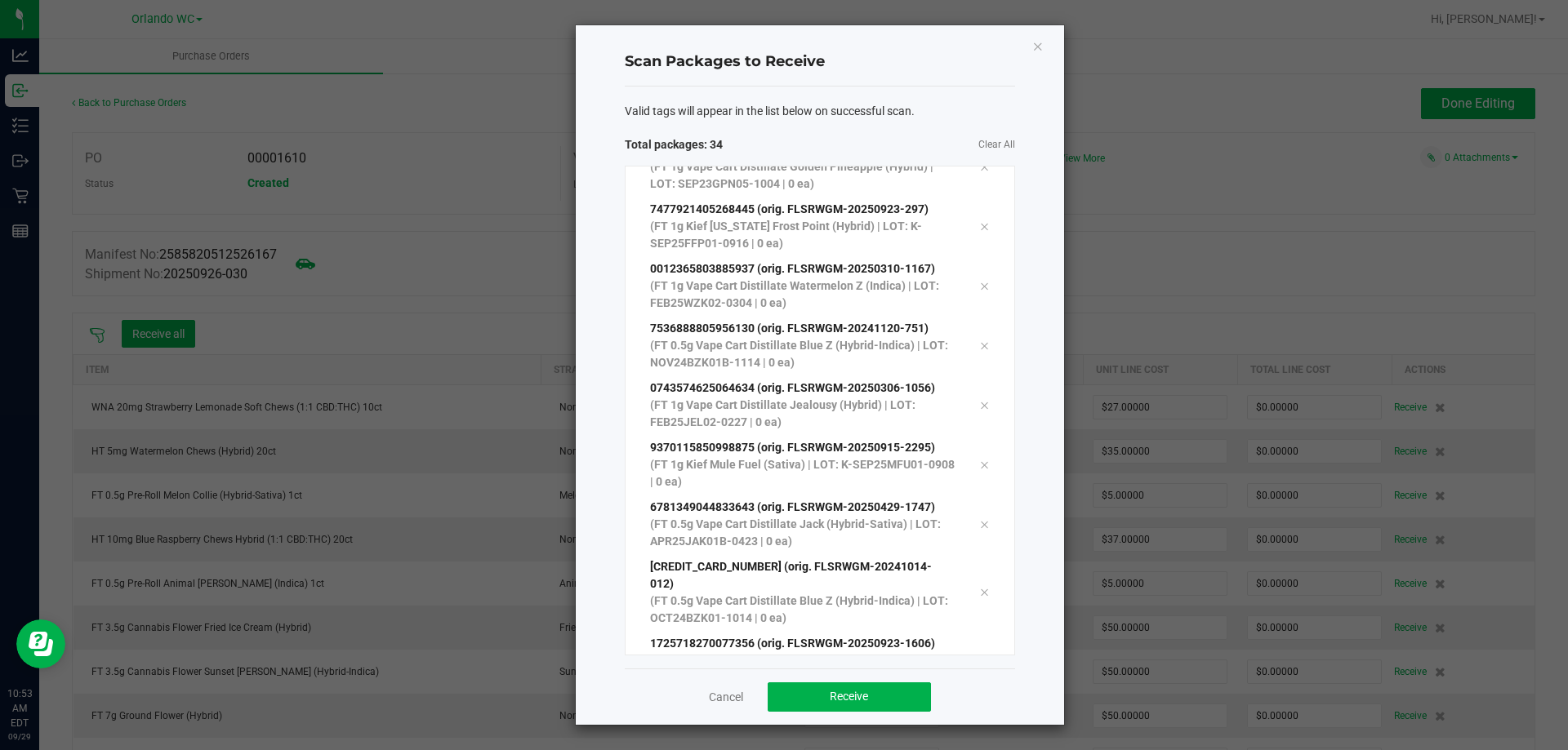
scroll to position [1579, 0]
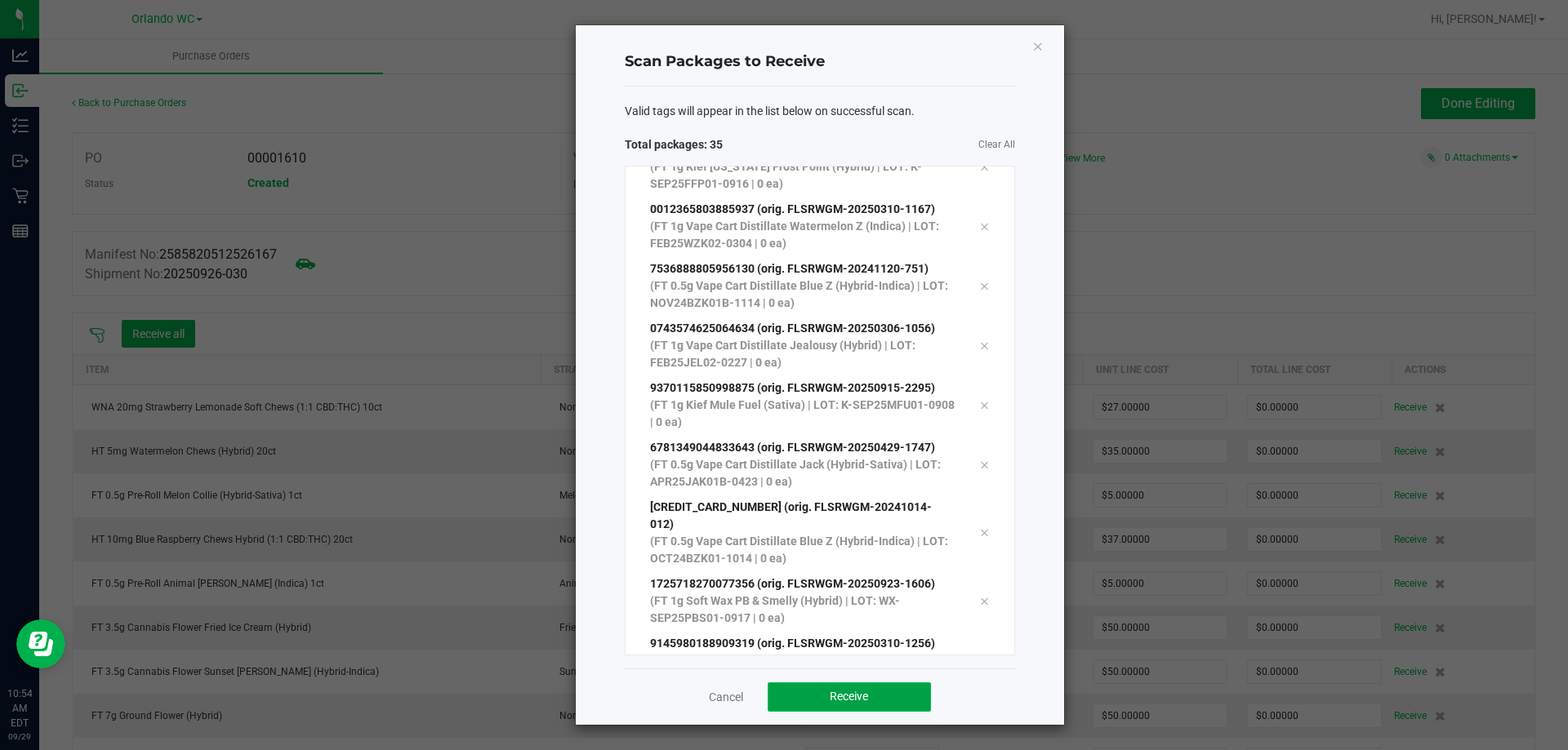
click at [894, 683] on button "Receive" at bounding box center [849, 698] width 163 height 29
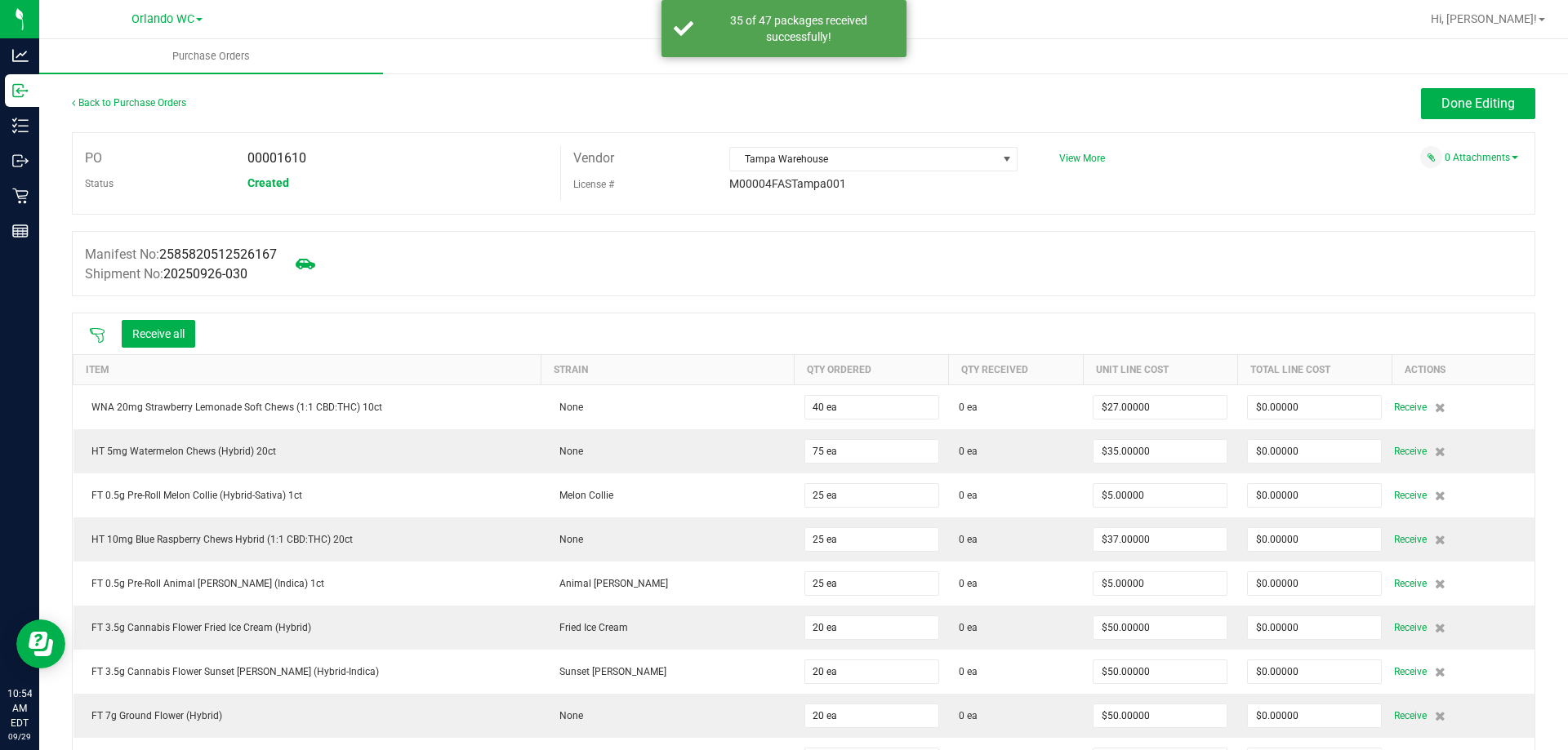
click at [152, 123] on div "Back to Purchase Orders Done Editing" at bounding box center [803, 110] width 1463 height 44
click at [166, 138] on div "PO 00001610 Status Created Vendor [GEOGRAPHIC_DATA] License # M00004FASTampa001…" at bounding box center [803, 173] width 1463 height 83
click at [166, 105] on link "Back to Purchase Orders" at bounding box center [128, 103] width 115 height 11
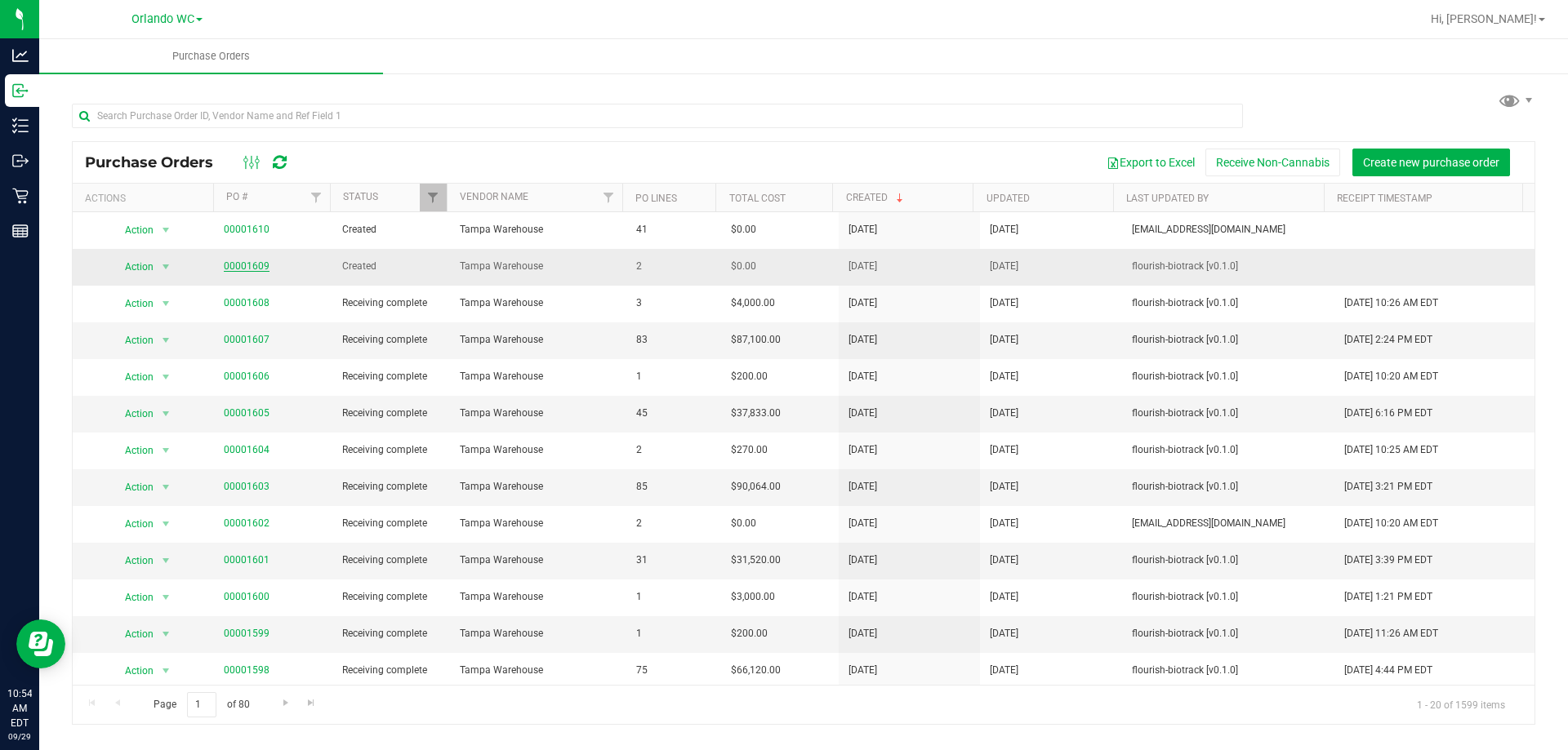
click at [251, 271] on link "00001609" at bounding box center [247, 266] width 46 height 11
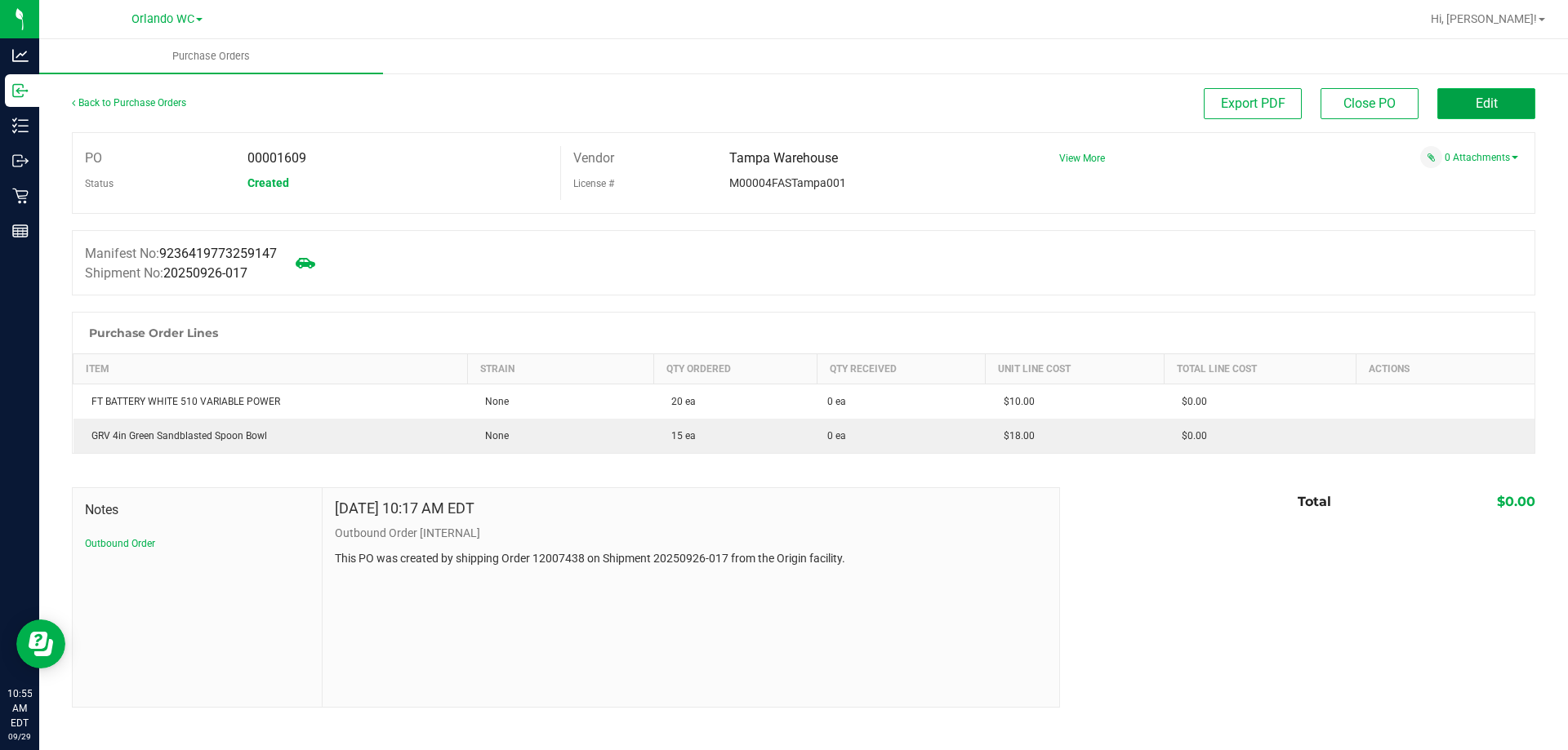
click at [1497, 112] on button "Edit" at bounding box center [1485, 104] width 98 height 31
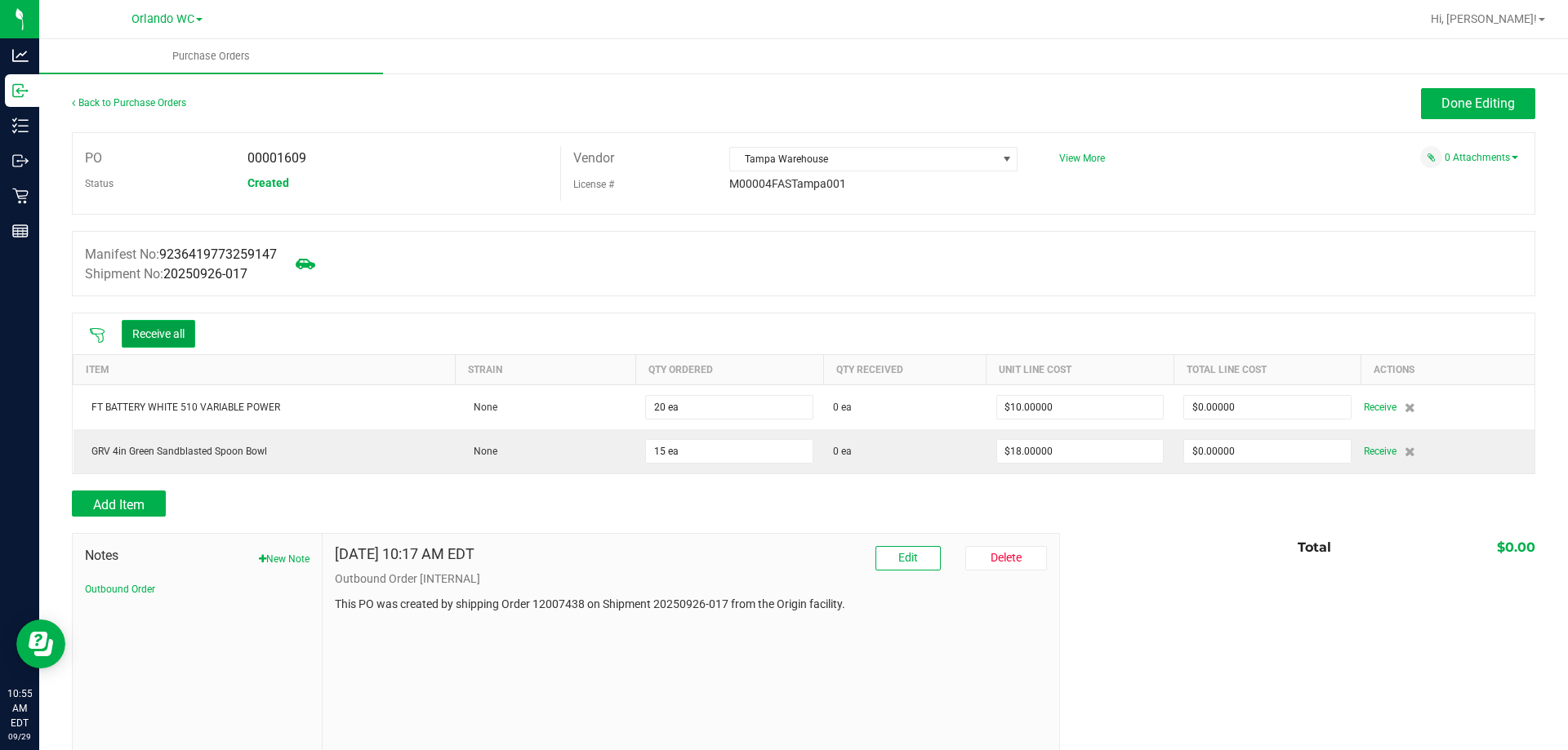
click at [159, 342] on button "Receive all" at bounding box center [159, 334] width 73 height 28
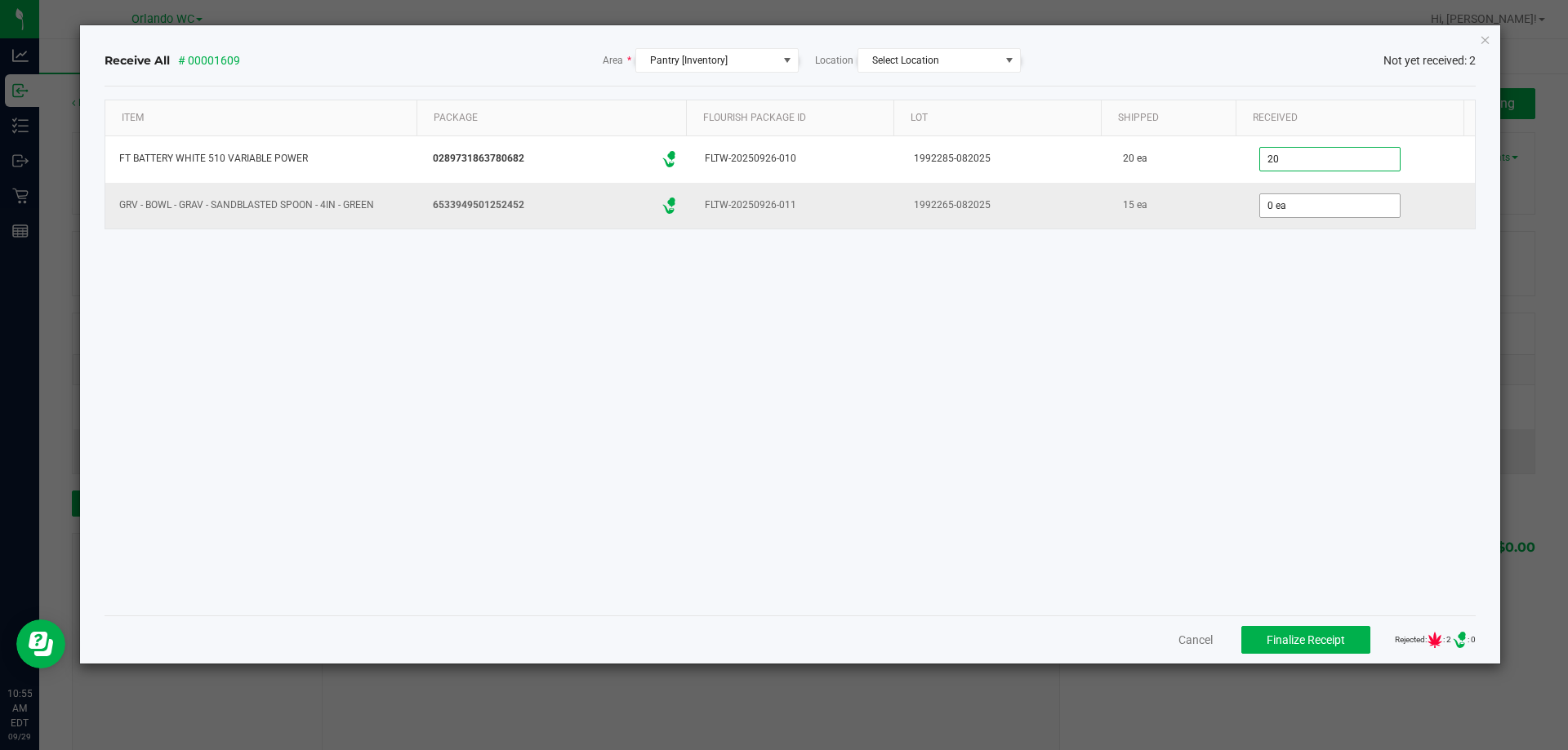
type input "20 ea"
type input "15 ea"
click at [1213, 197] on div "15 ea" at bounding box center [1176, 205] width 116 height 24
click at [1295, 642] on span "Finalize Receipt" at bounding box center [1305, 640] width 78 height 13
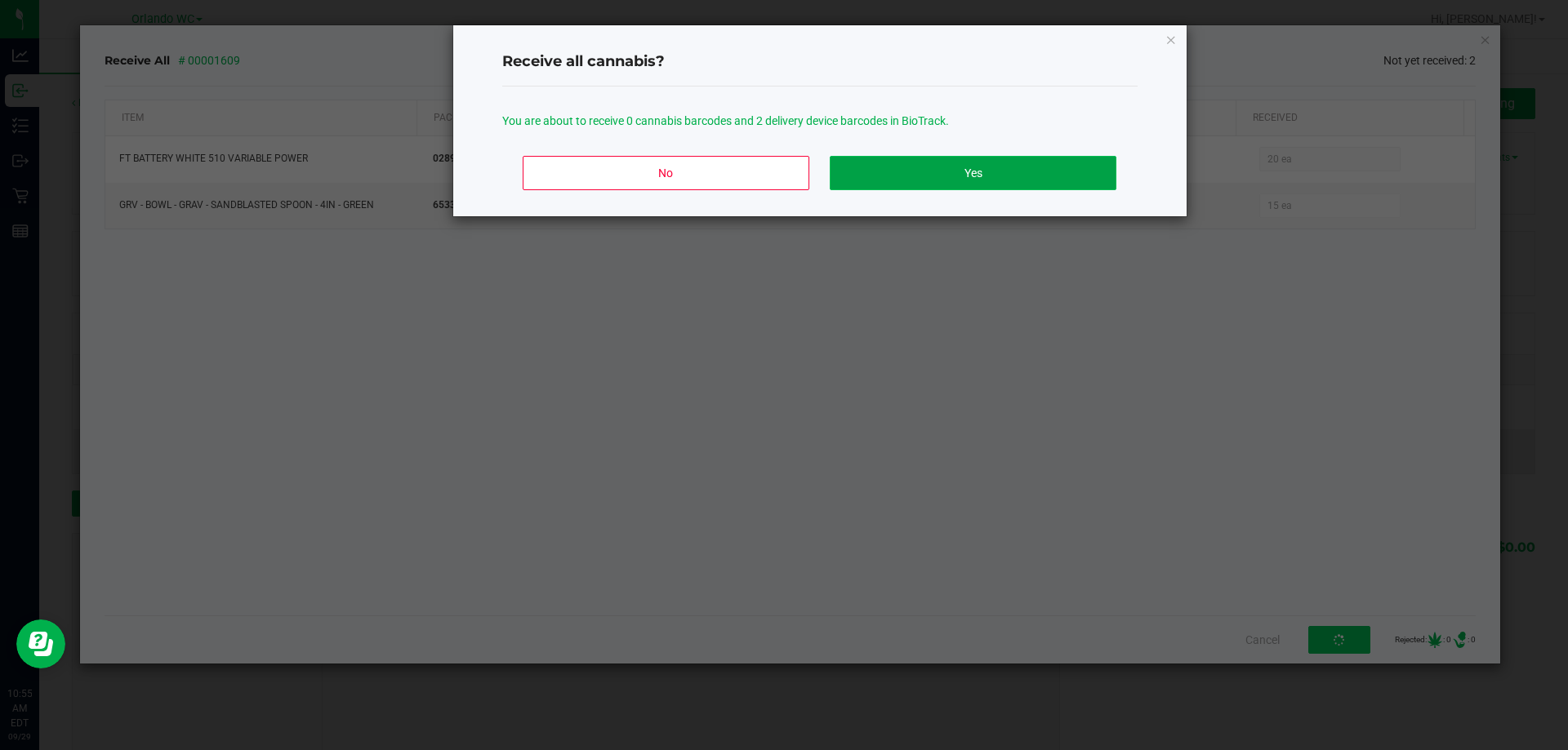
click at [1006, 171] on button "Yes" at bounding box center [973, 172] width 286 height 34
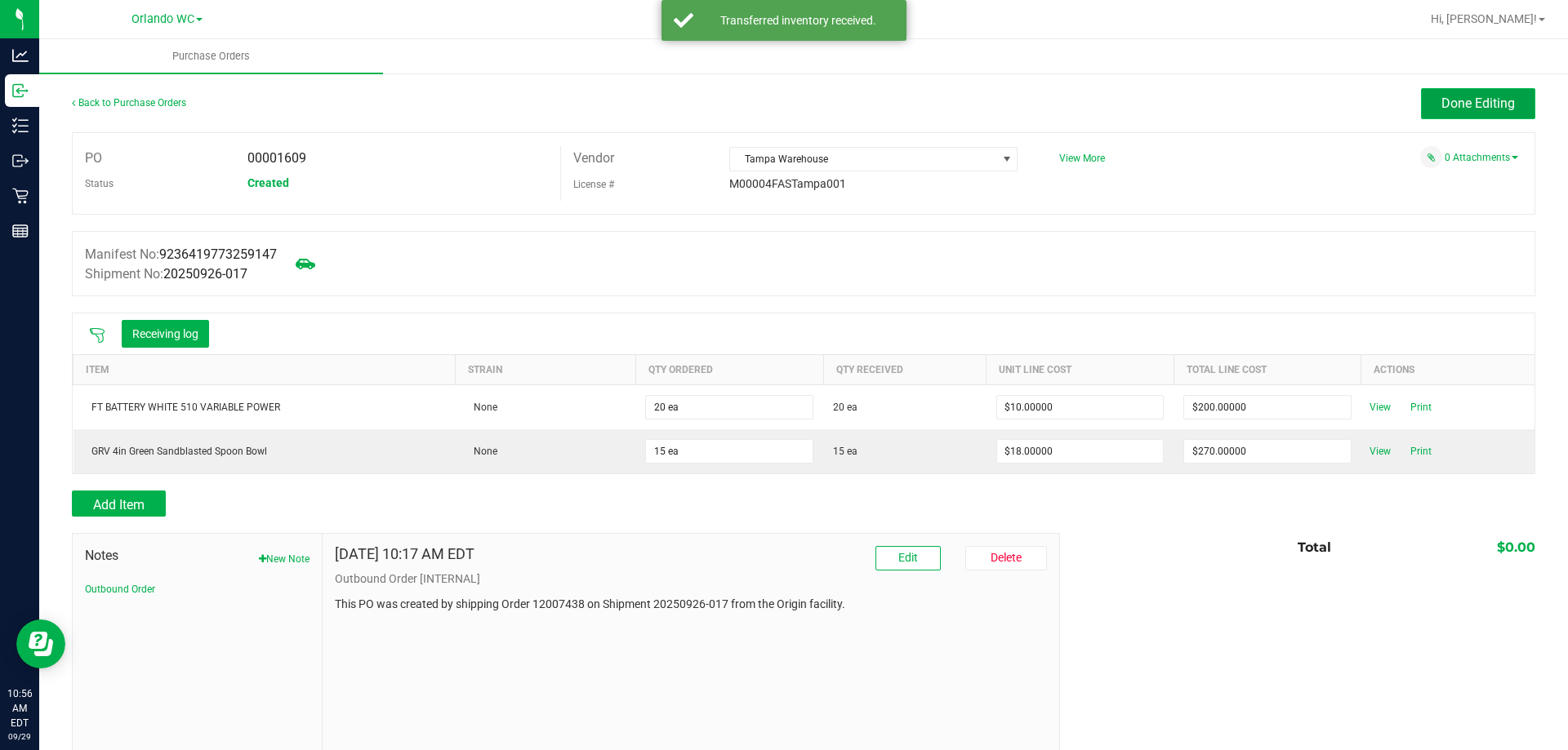
click at [1491, 103] on span "Done Editing" at bounding box center [1478, 103] width 73 height 16
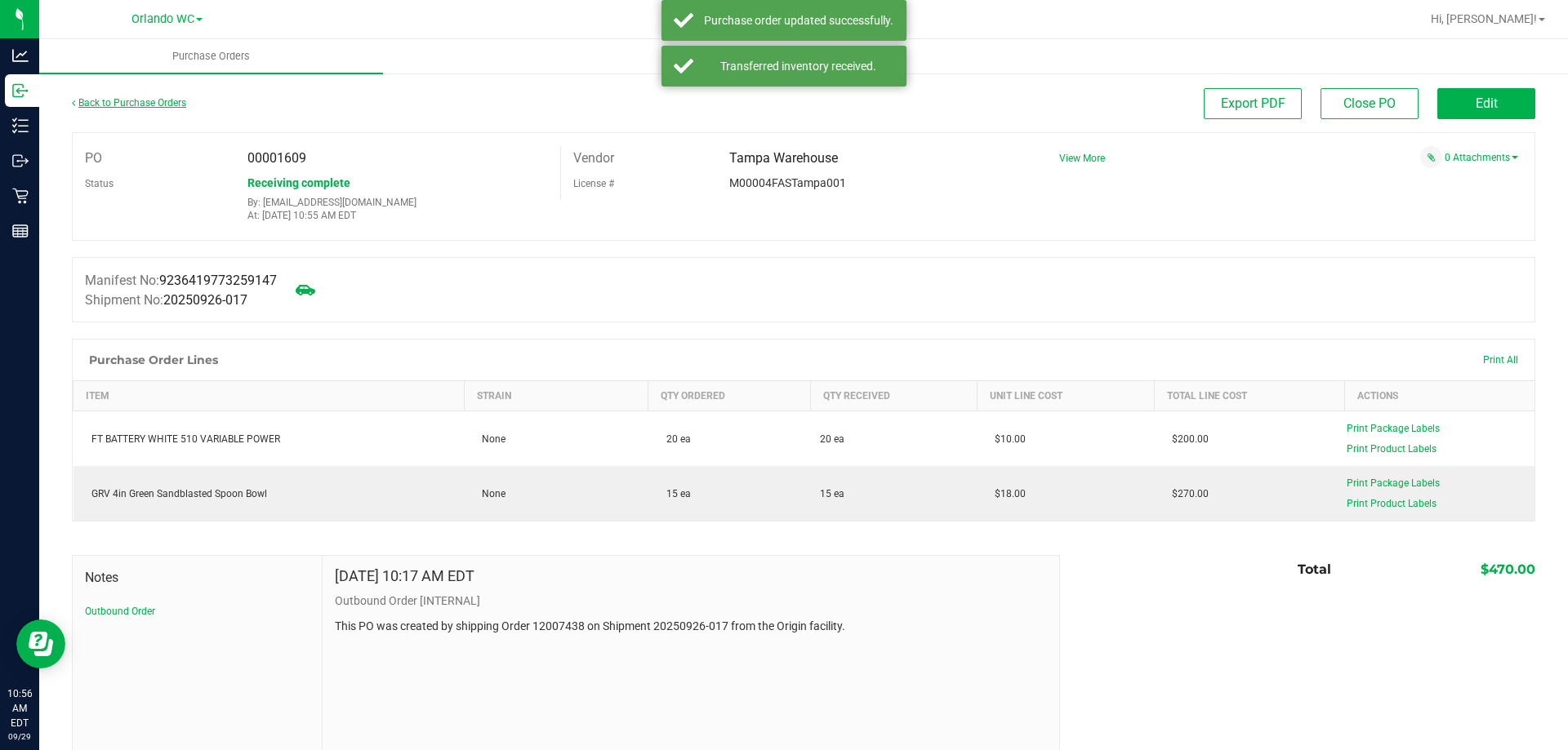
click at [165, 108] on link "Back to Purchase Orders" at bounding box center [128, 103] width 115 height 11
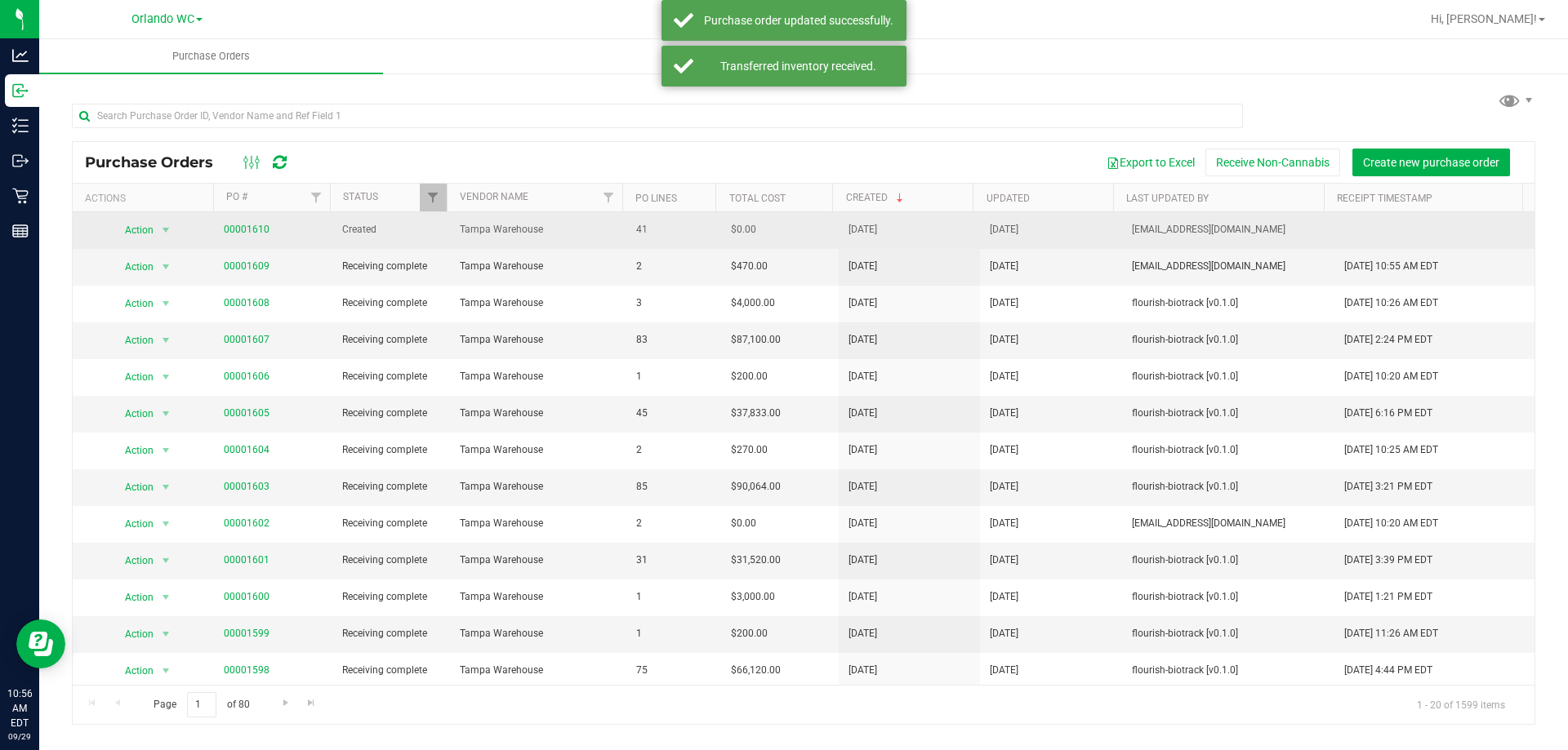
click at [255, 222] on span "00001610" at bounding box center [247, 229] width 46 height 16
click at [253, 227] on link "00001610" at bounding box center [247, 229] width 46 height 11
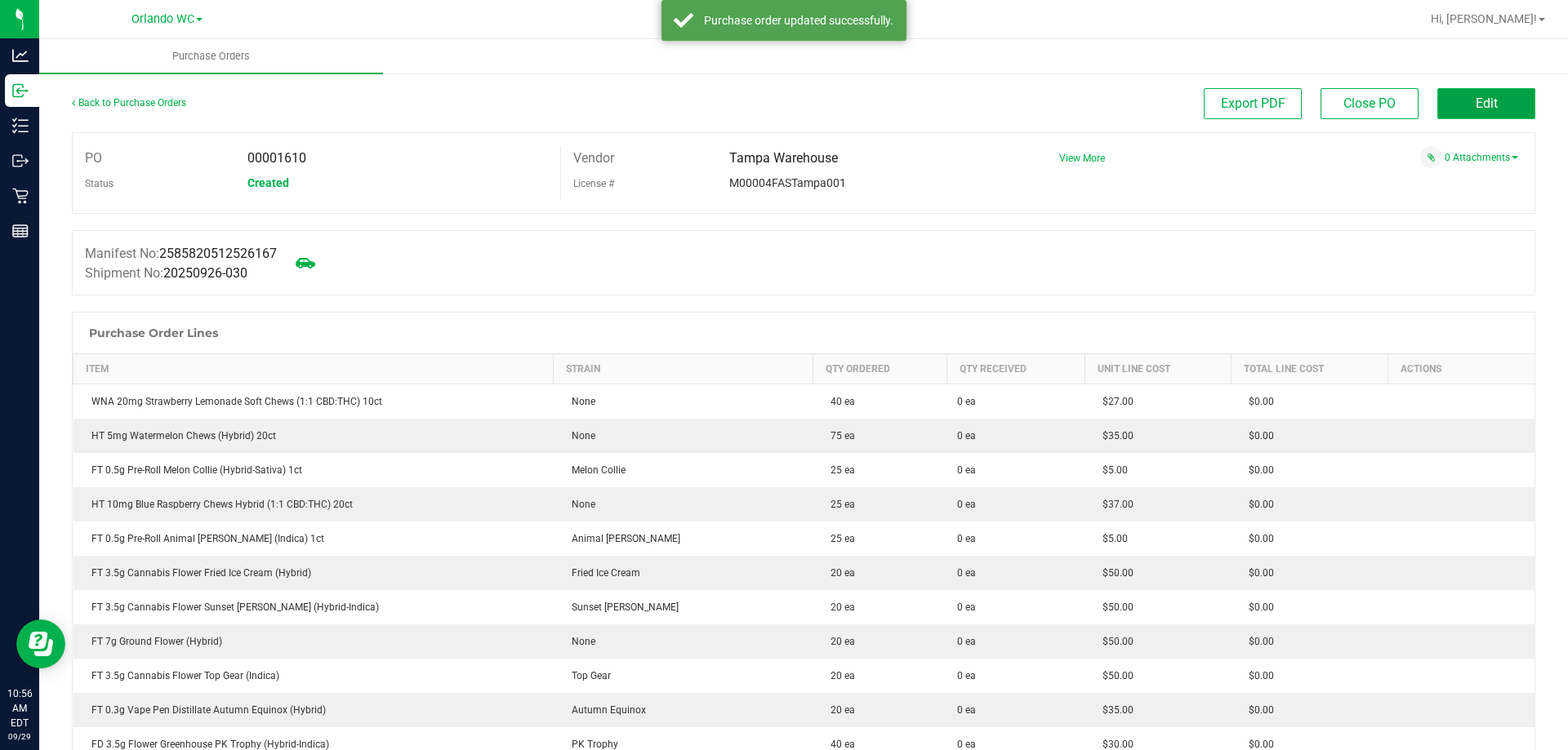
click at [1483, 91] on button "Edit" at bounding box center [1485, 104] width 98 height 31
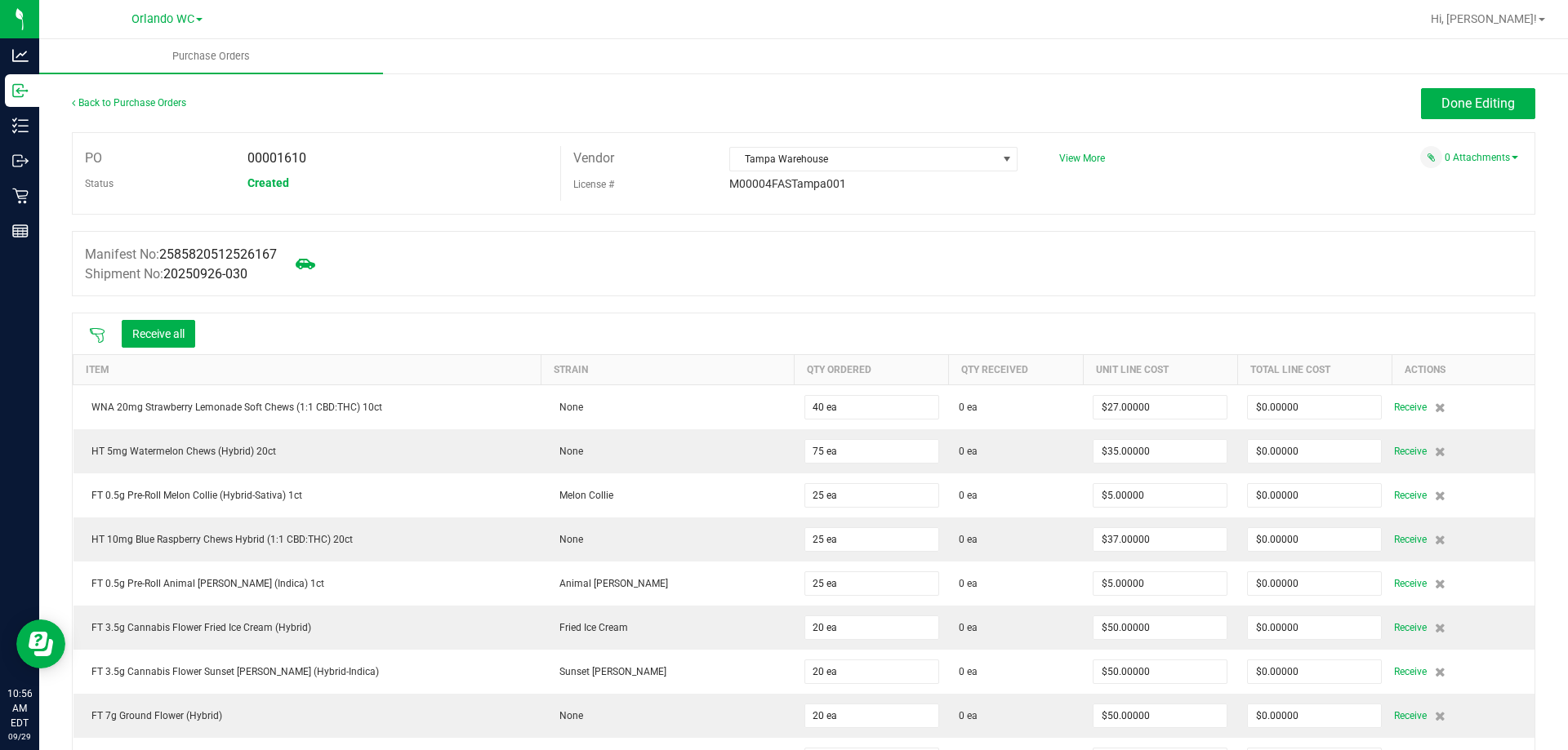
click at [94, 328] on icon at bounding box center [97, 336] width 15 height 15
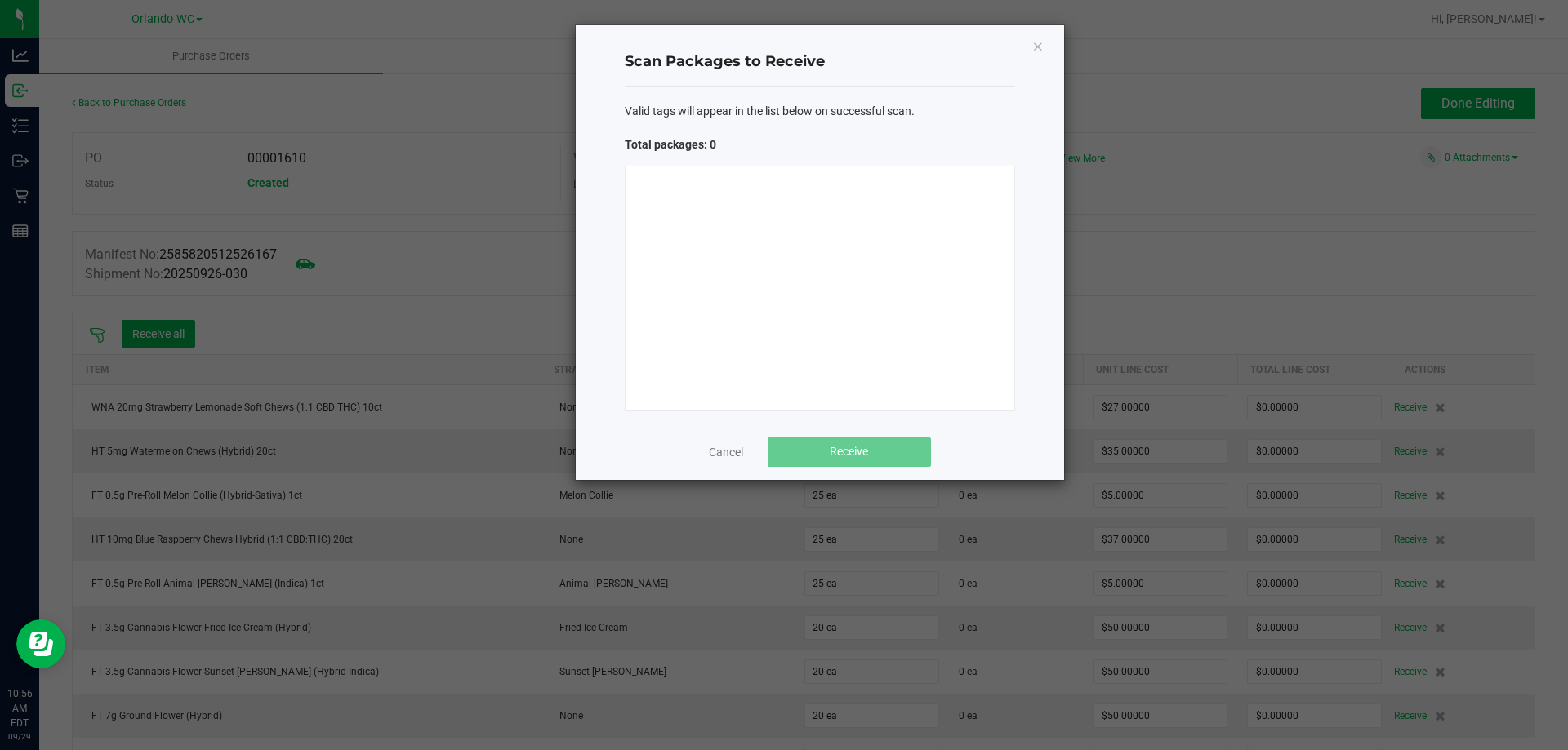
click at [806, 261] on div at bounding box center [820, 288] width 391 height 245
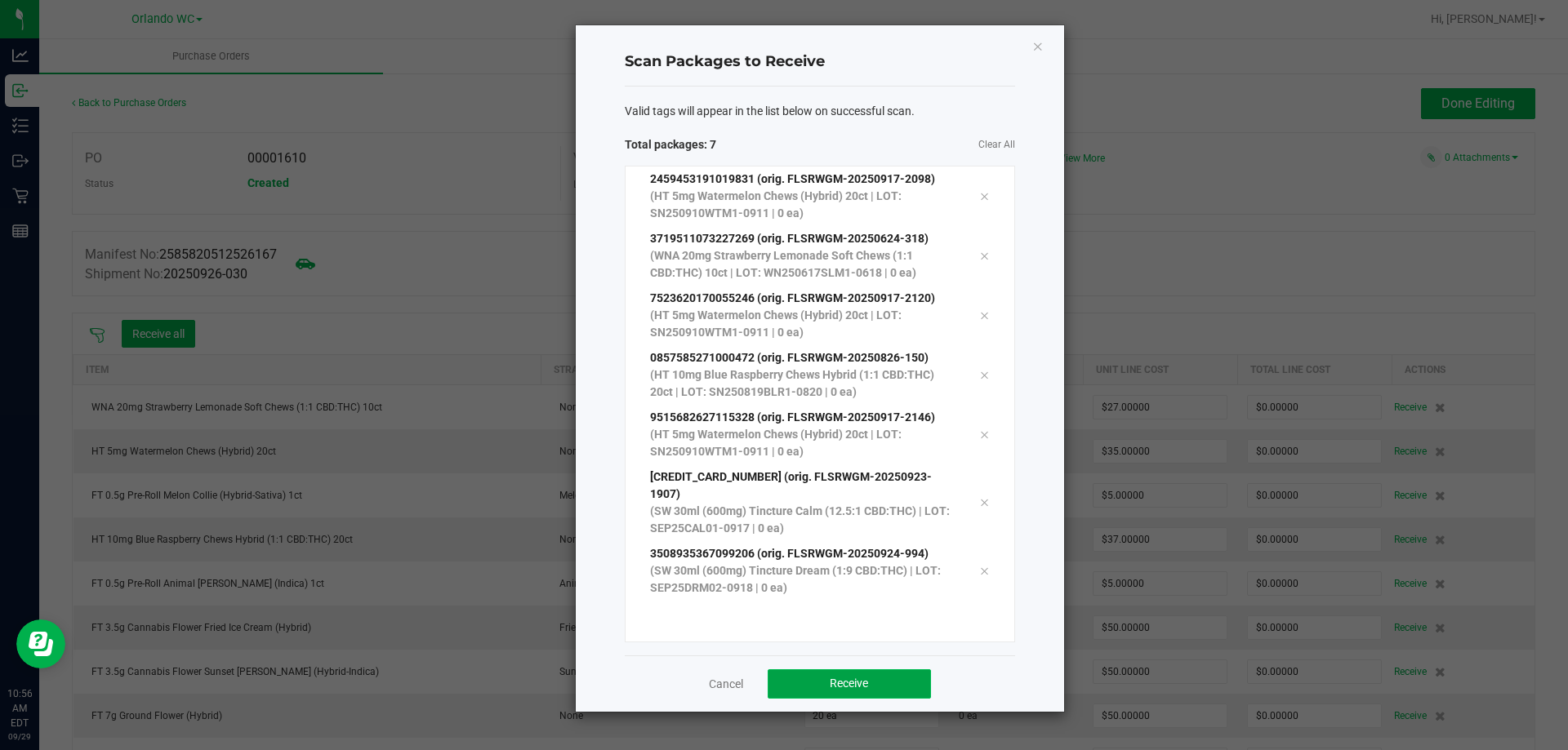
click at [830, 677] on span "Receive" at bounding box center [849, 683] width 39 height 13
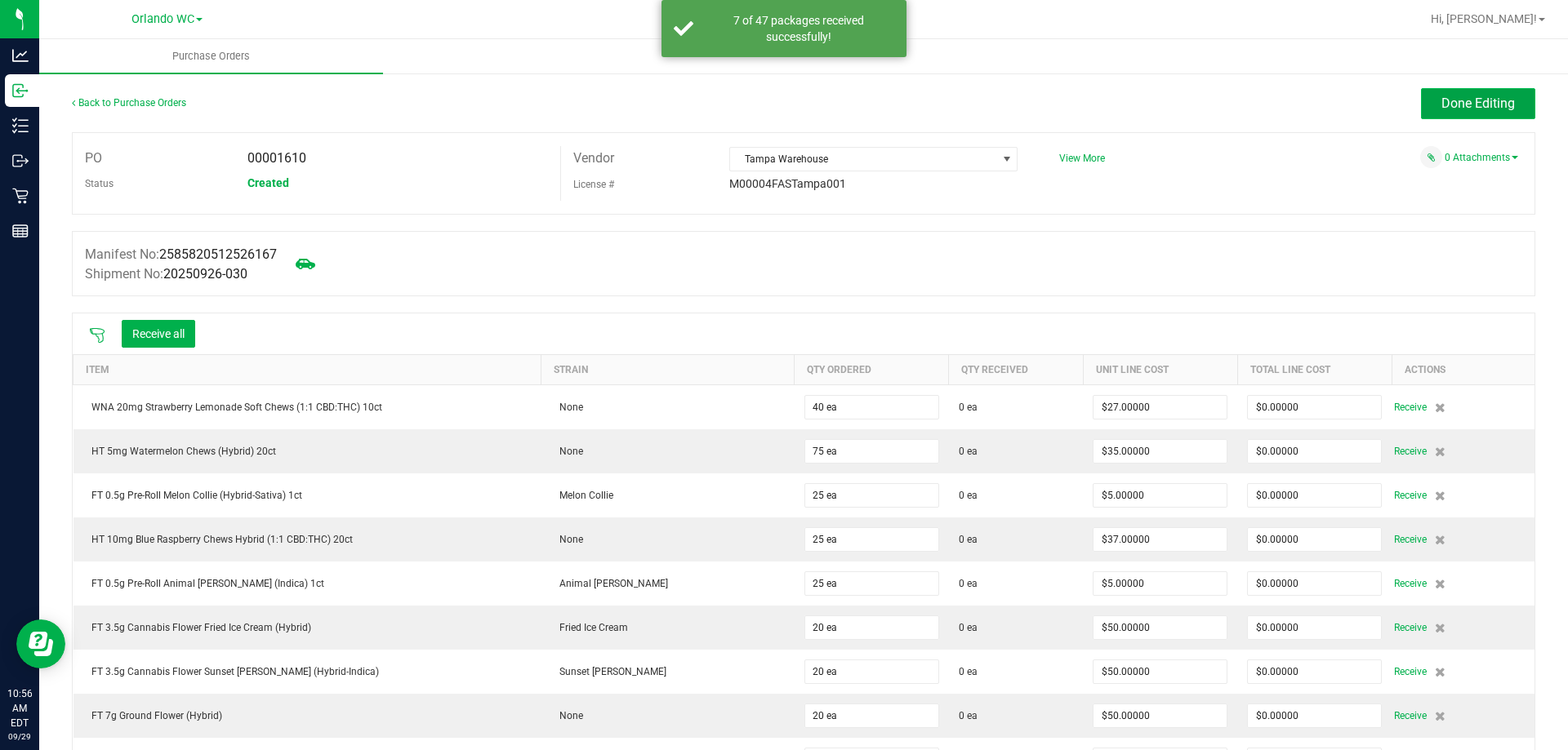
click at [1489, 113] on button "Done Editing" at bounding box center [1478, 104] width 115 height 31
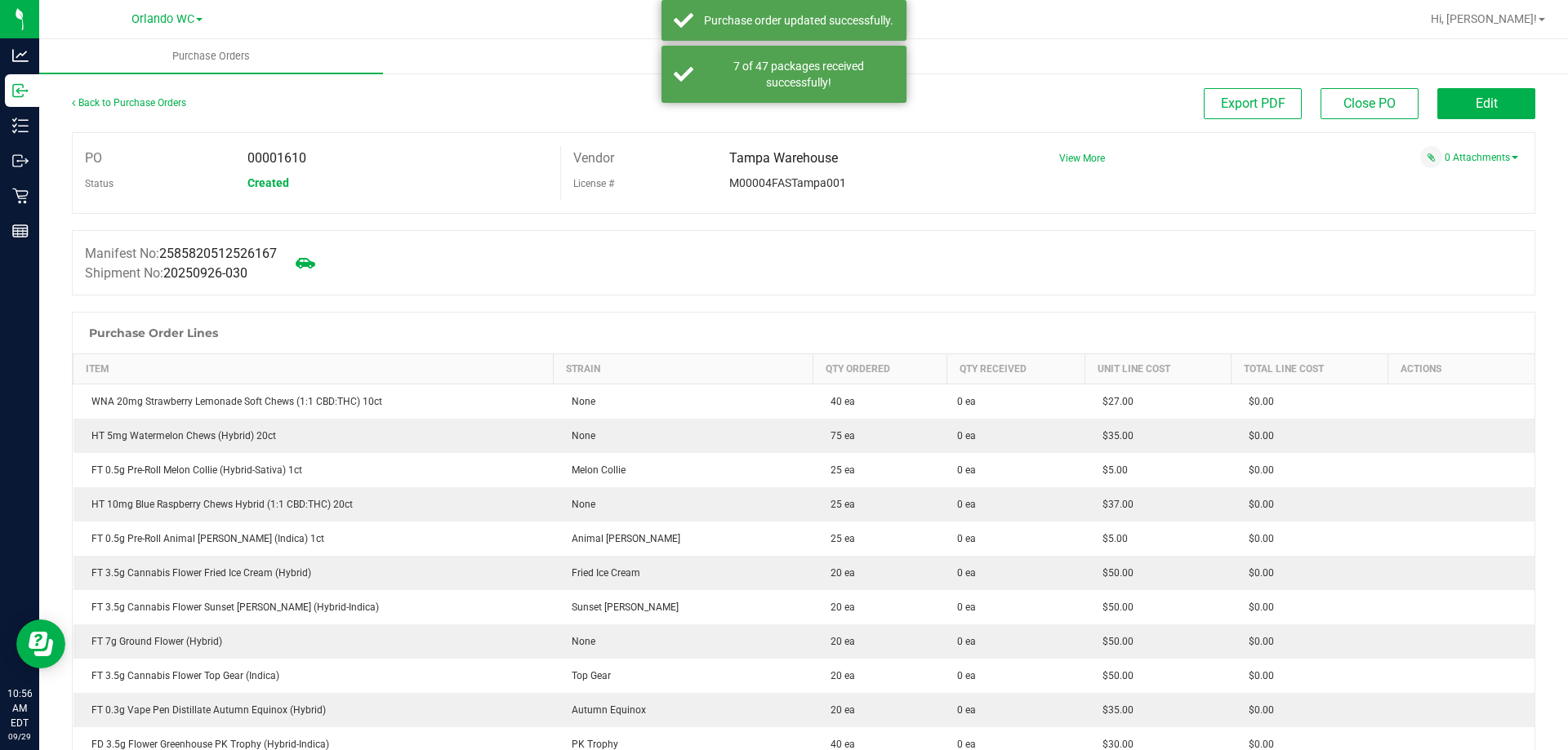
click at [646, 251] on div "Manifest No: 2585820512526167 Shipment No: 20250926-030" at bounding box center [803, 262] width 1463 height 65
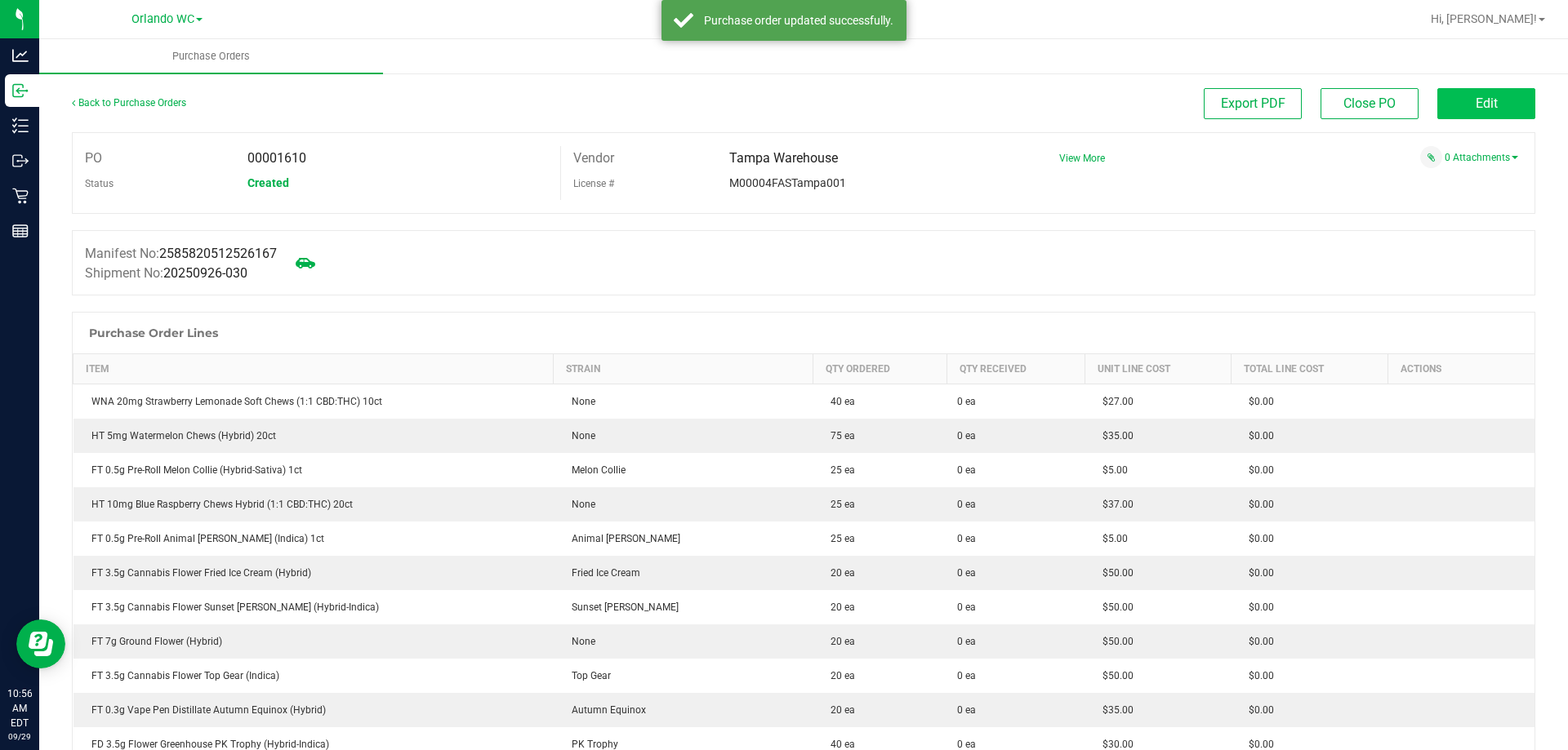
drag, startPoint x: 1526, startPoint y: 94, endPoint x: 1495, endPoint y: 105, distance: 32.9
click at [1495, 105] on button "Edit" at bounding box center [1485, 104] width 98 height 31
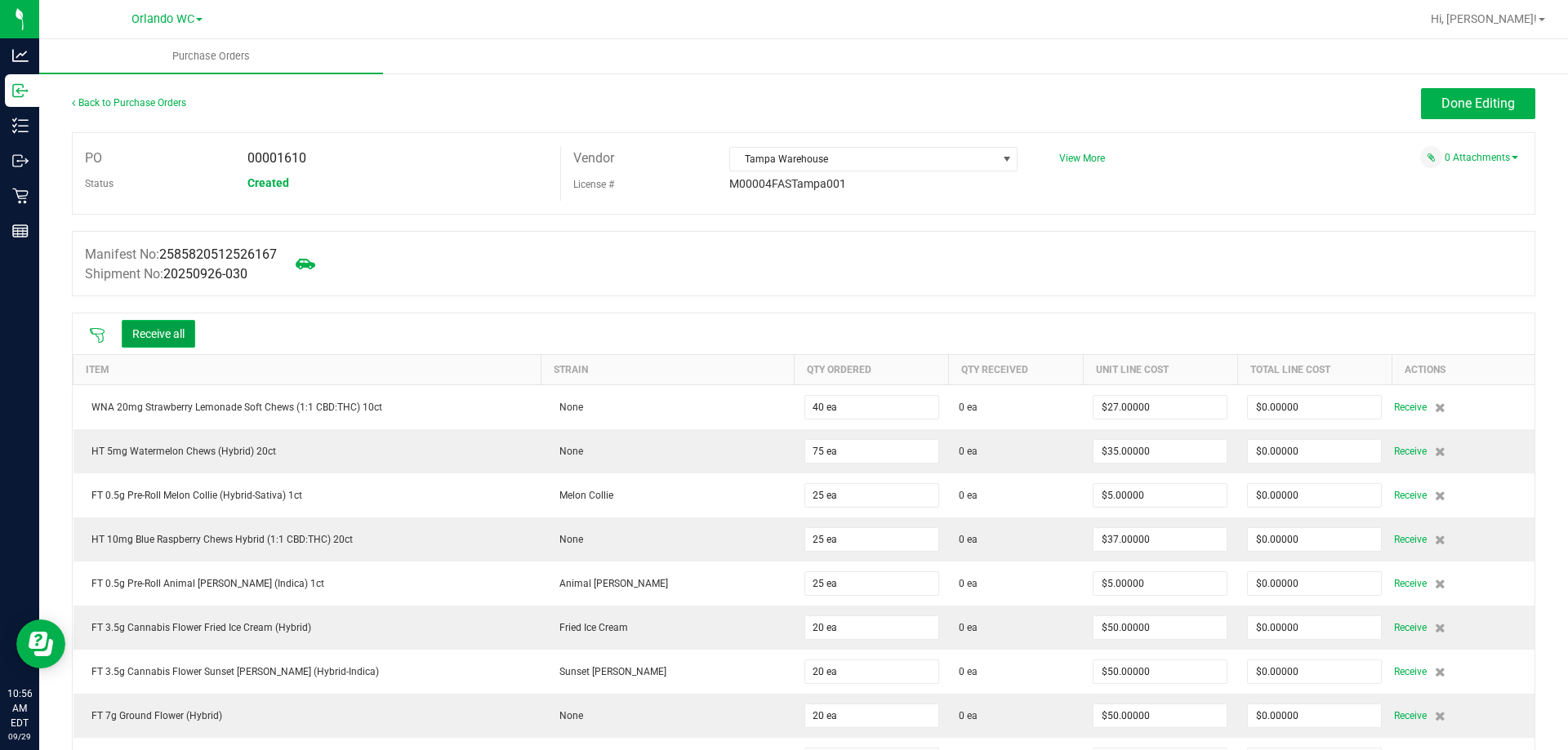
click at [145, 331] on button "Receive all" at bounding box center [159, 334] width 73 height 28
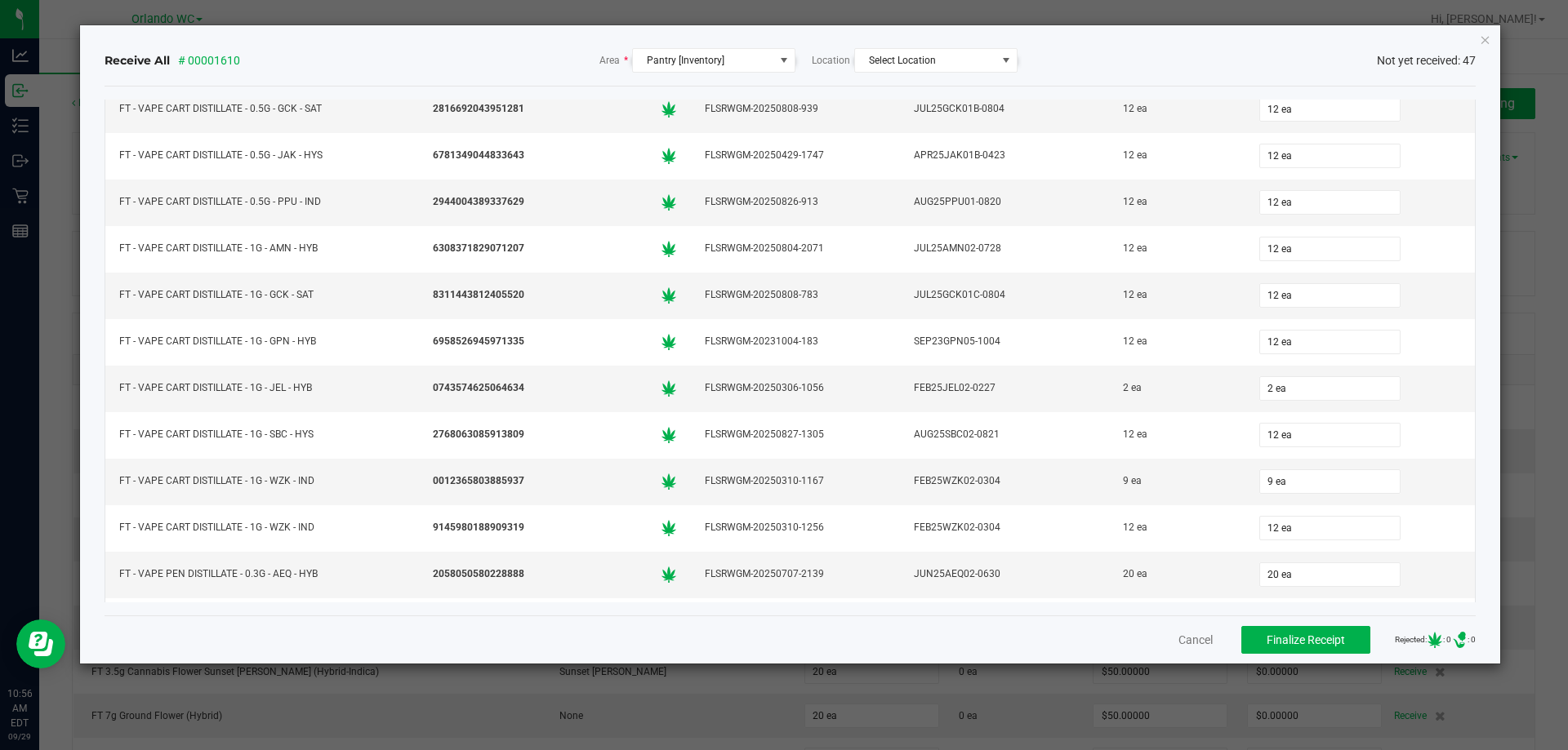
scroll to position [1735, 0]
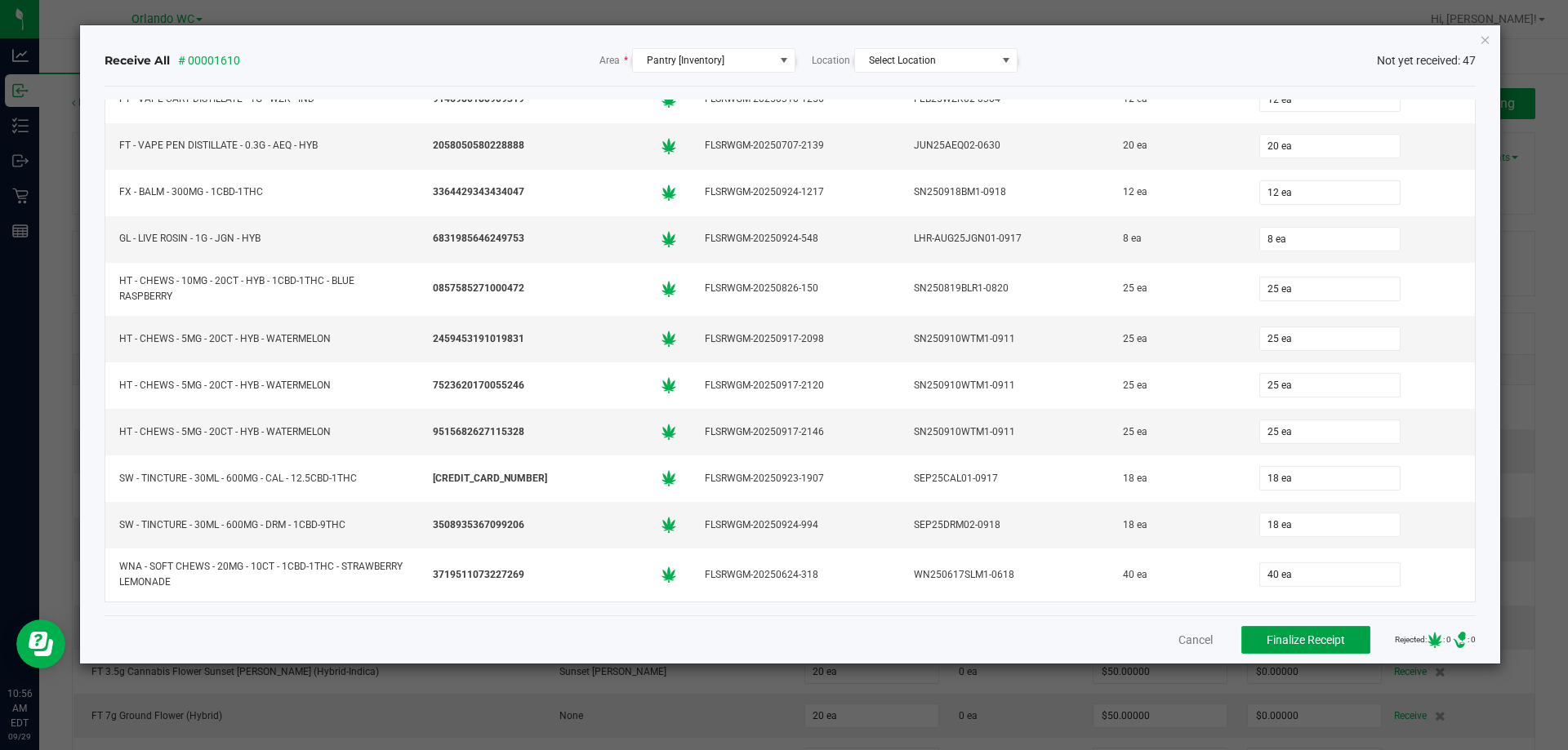
click at [1280, 643] on span "Finalize Receipt" at bounding box center [1305, 640] width 78 height 13
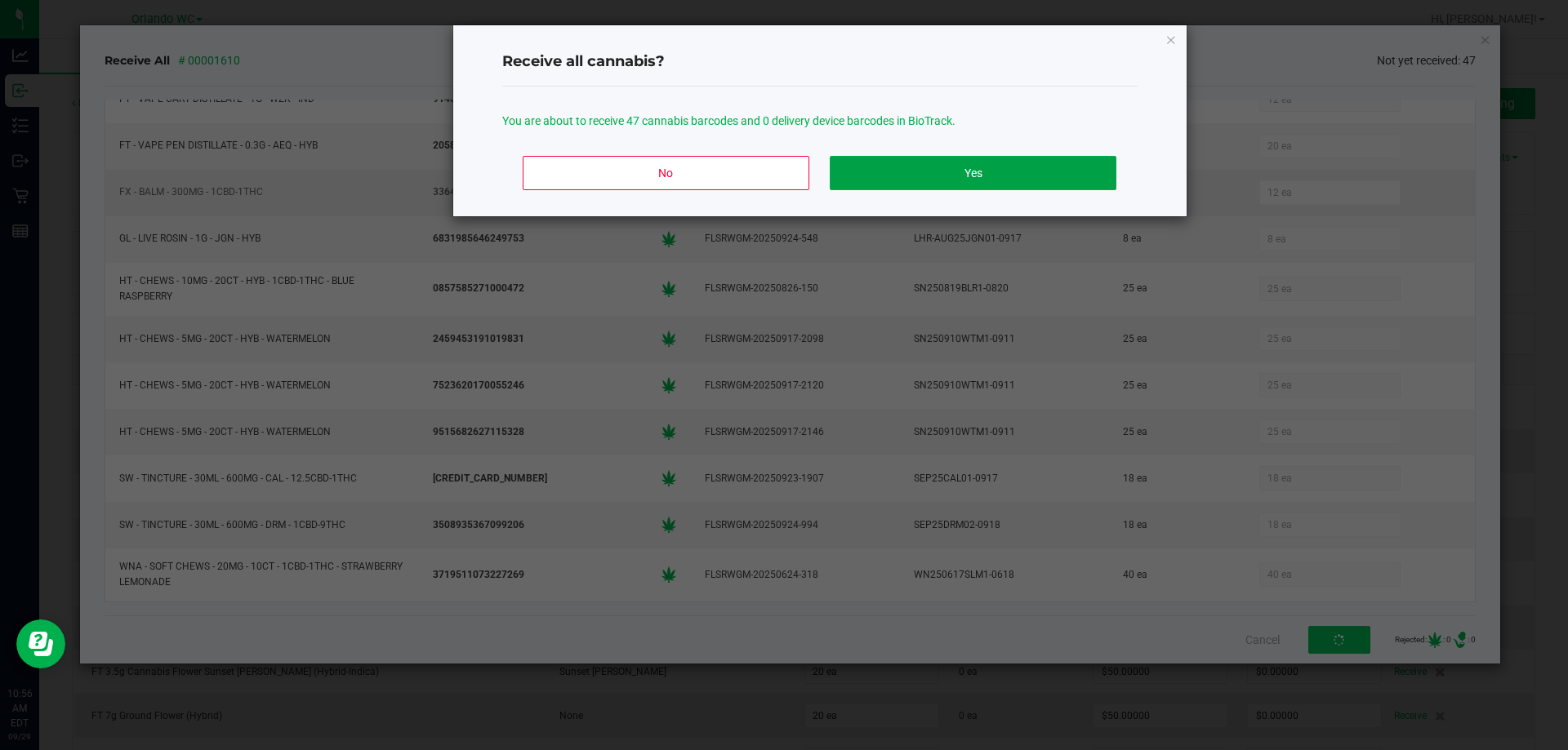
click at [1050, 174] on button "Yes" at bounding box center [973, 172] width 286 height 34
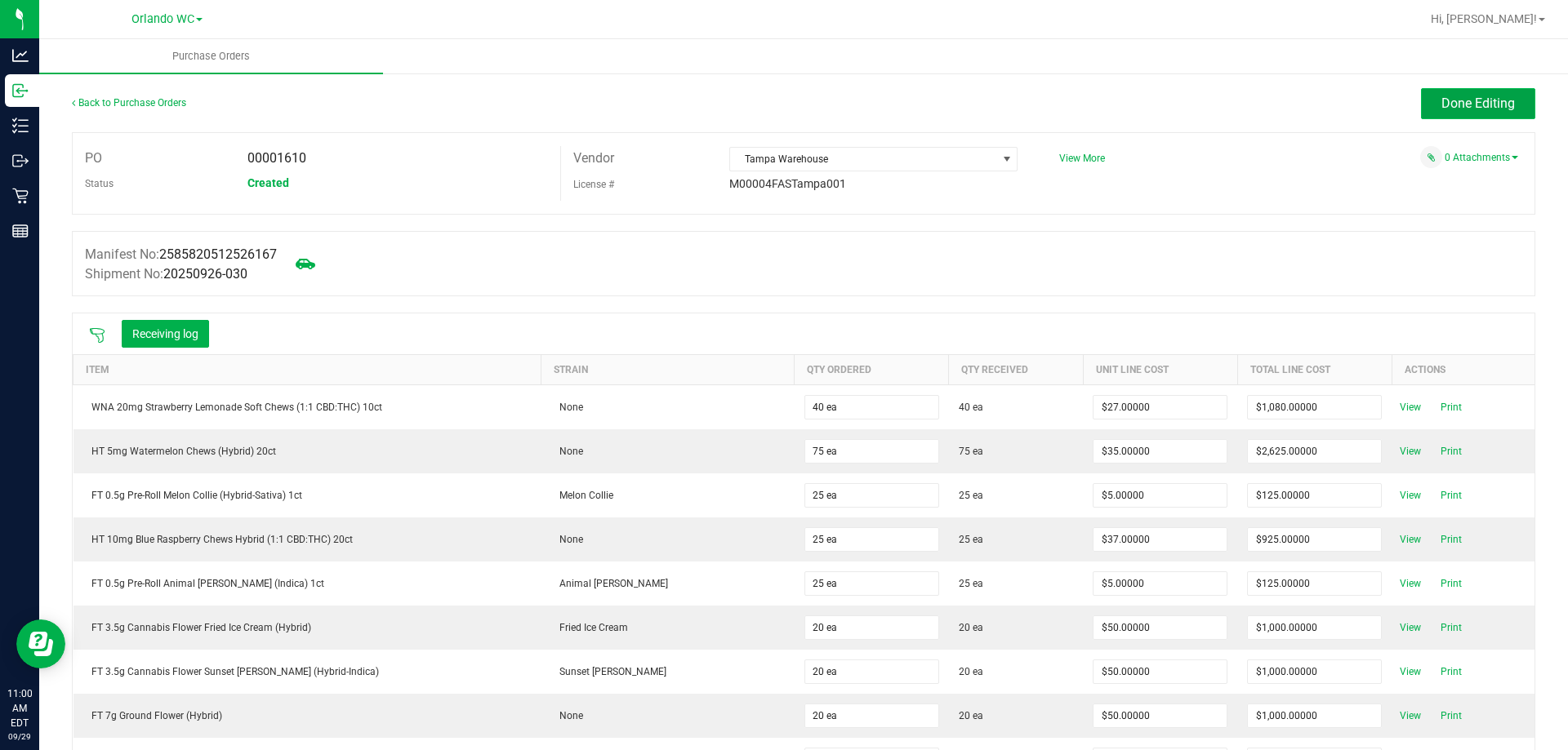
click at [1461, 90] on button "Done Editing" at bounding box center [1478, 104] width 115 height 31
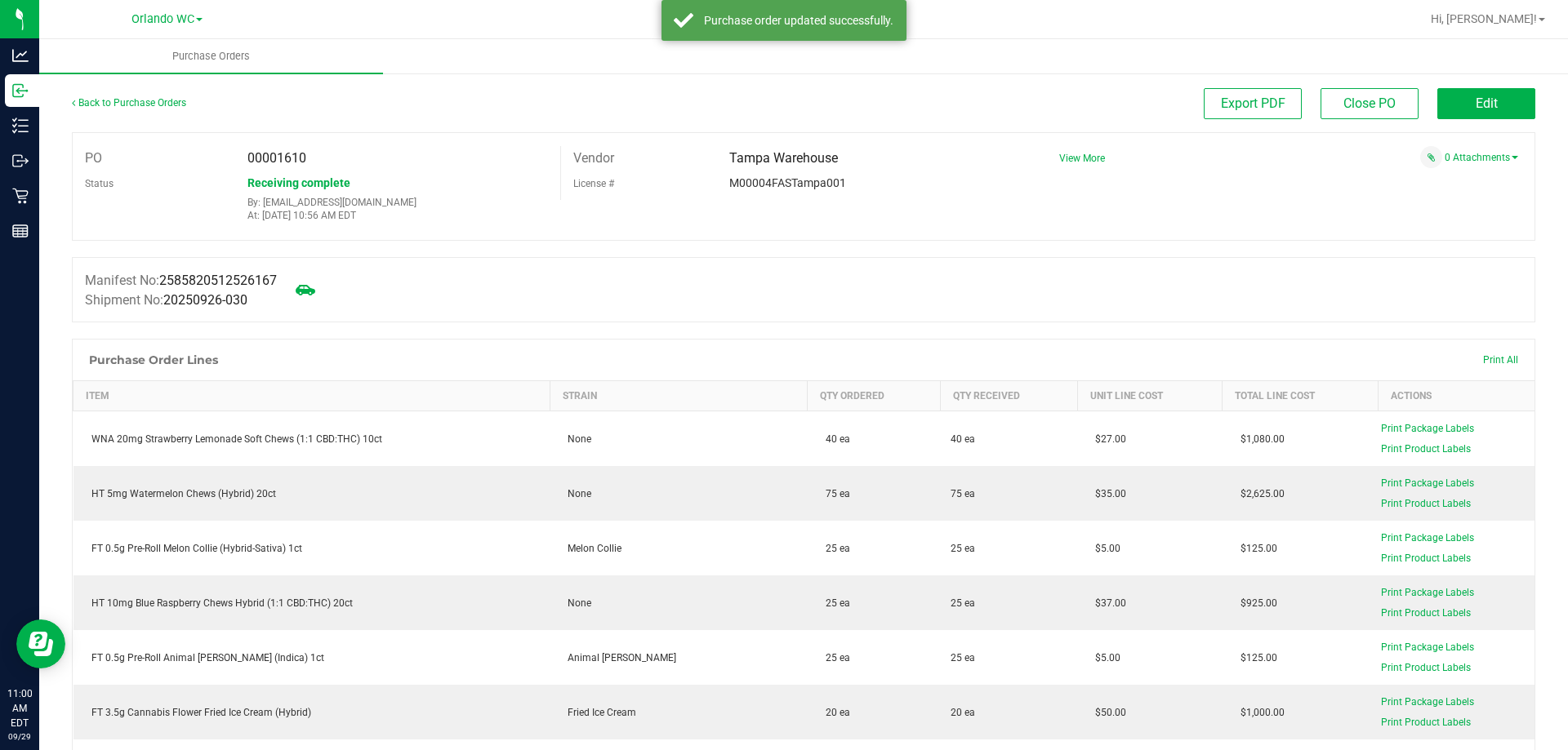
click at [293, 160] on span "00001610" at bounding box center [277, 158] width 59 height 16
copy span "00001610"
click at [346, 139] on div "PO 00001610 Status Receiving complete By: [EMAIL_ADDRESS][DOMAIN_NAME] At: [DAT…" at bounding box center [803, 186] width 1463 height 108
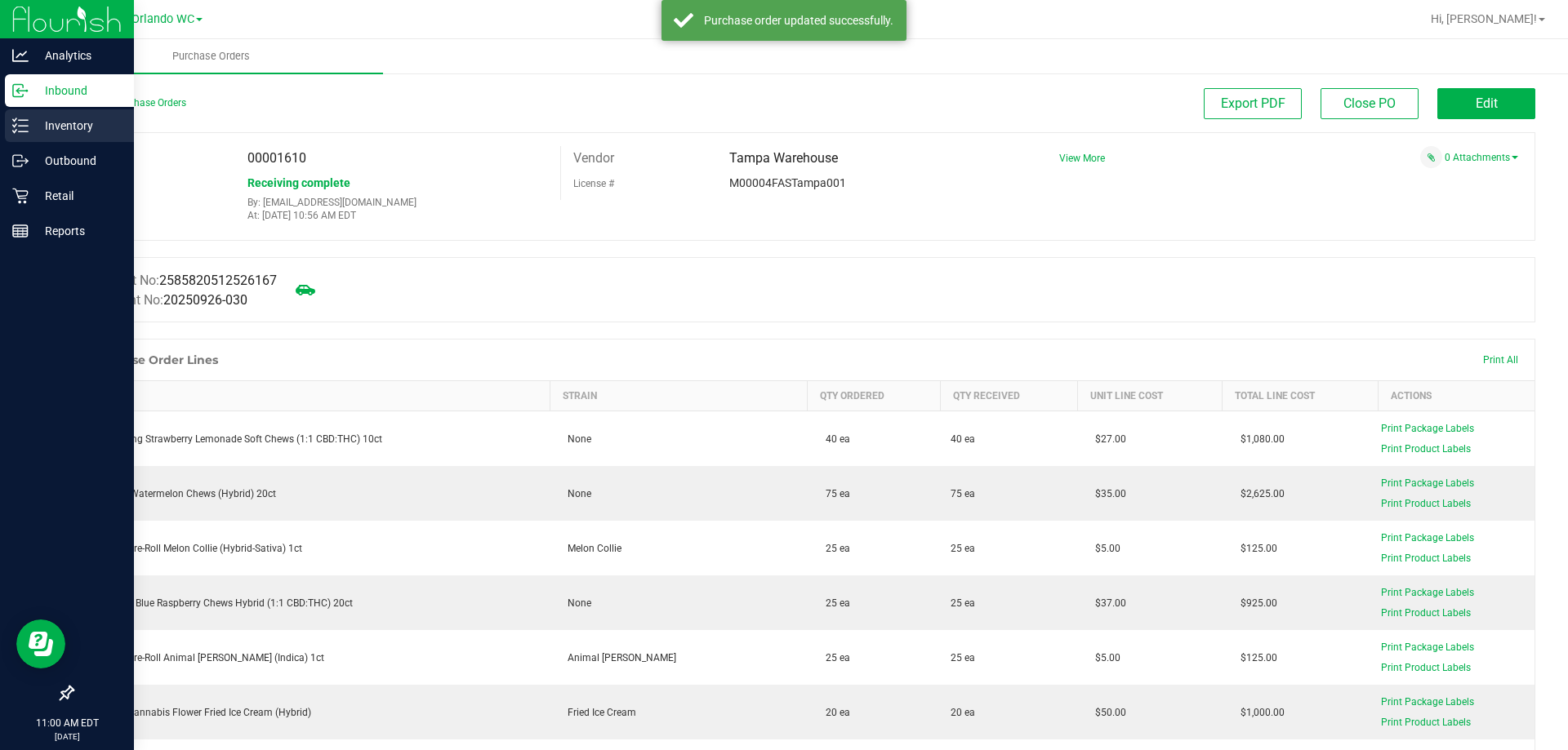
click at [84, 123] on p "Inventory" at bounding box center [77, 125] width 98 height 19
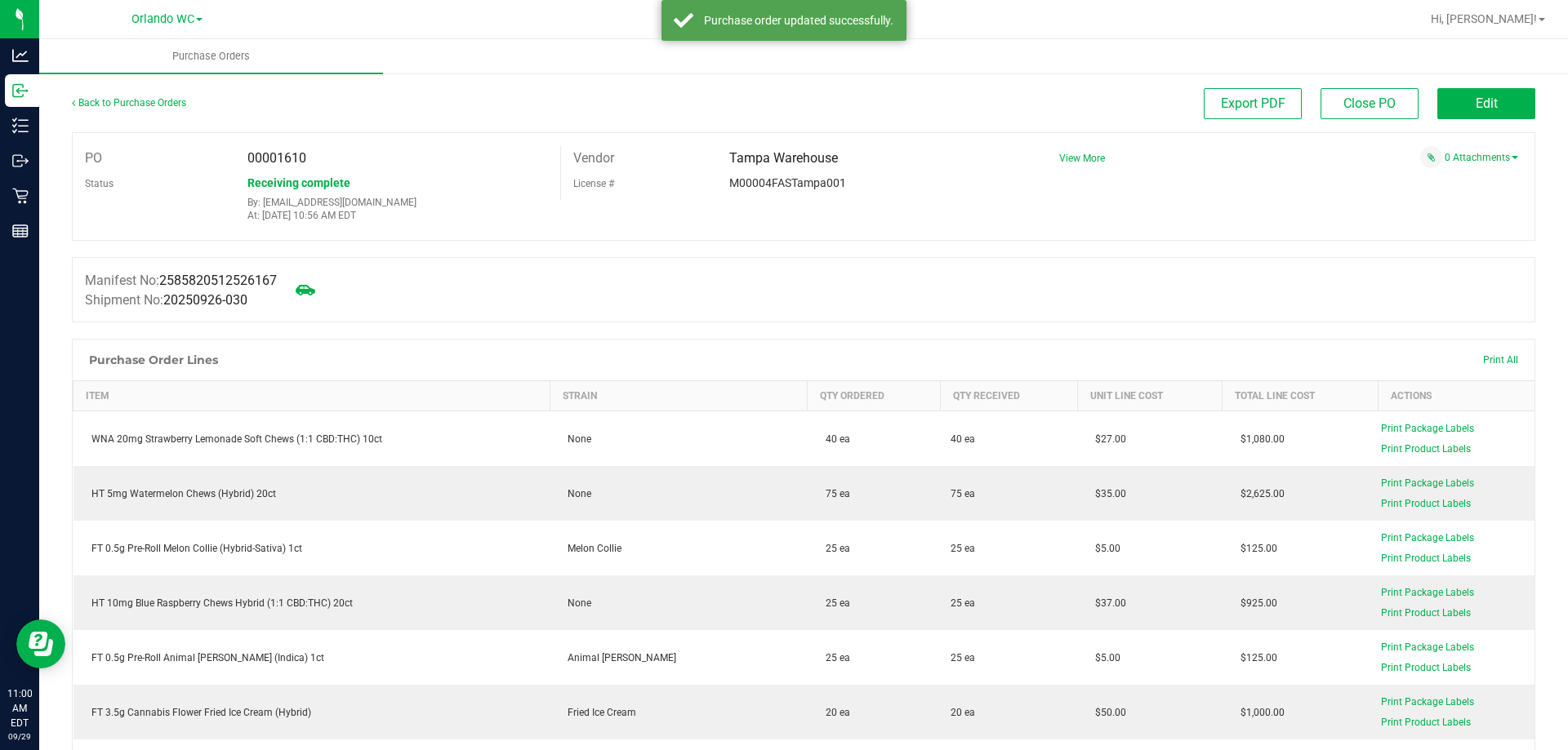
click at [558, 280] on div "Manifest No: 2585820512526167 Shipment No: 20250926-030" at bounding box center [803, 290] width 1463 height 65
